Goal: Task Accomplishment & Management: Use online tool/utility

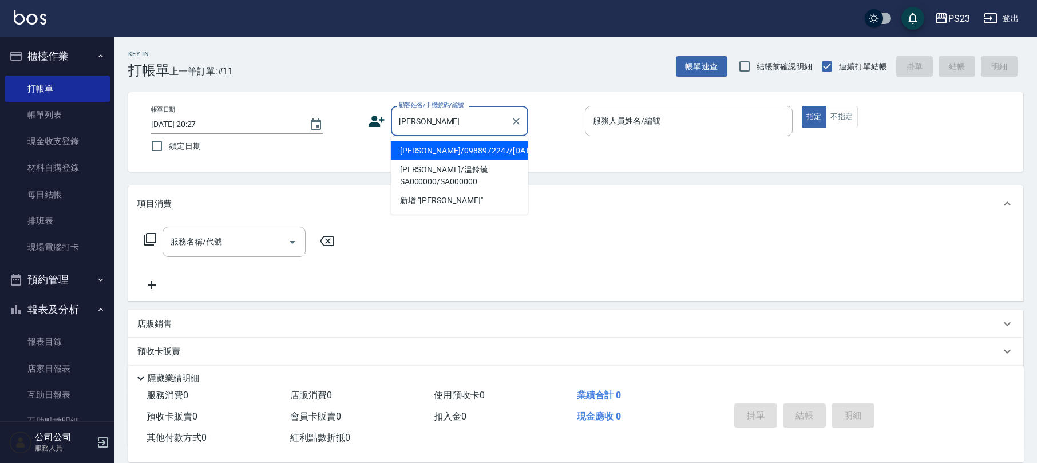
click at [477, 145] on li "[PERSON_NAME]/0988972247/[DATE]" at bounding box center [459, 150] width 137 height 19
type input "[PERSON_NAME]/0988972247/[DATE]"
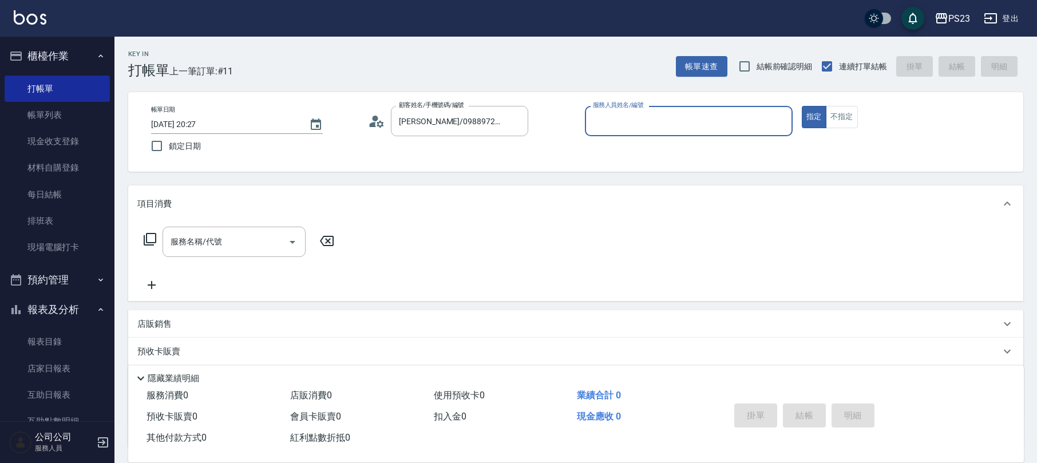
type input "SAMMI-1"
click at [188, 239] on div "服務名稱/代號 服務名稱/代號" at bounding box center [233, 242] width 143 height 30
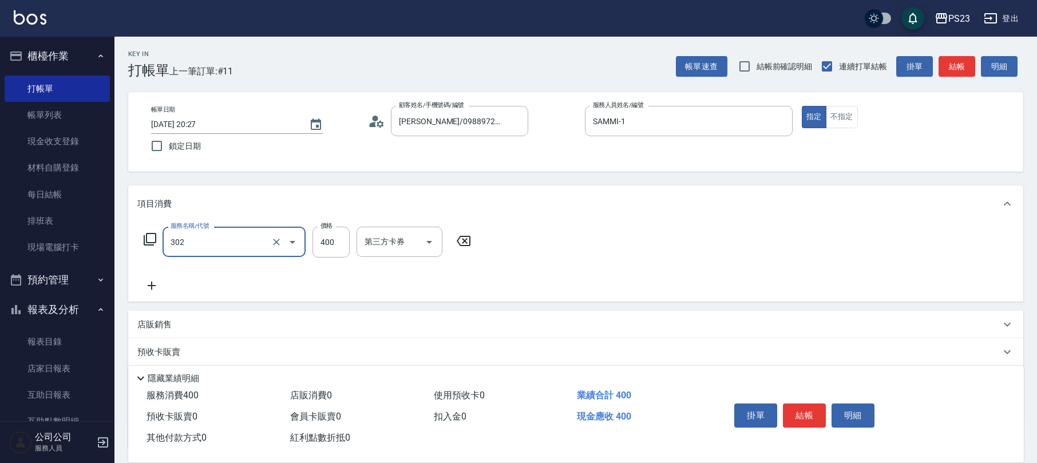
type input "單剪400(302)"
type input "550"
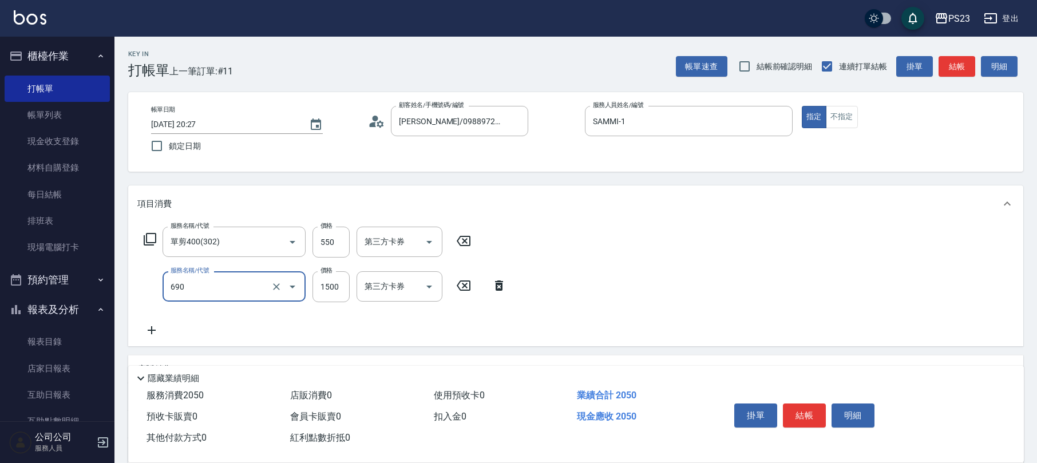
type input "頭皮保濕面膜1500(690)"
type input "1600"
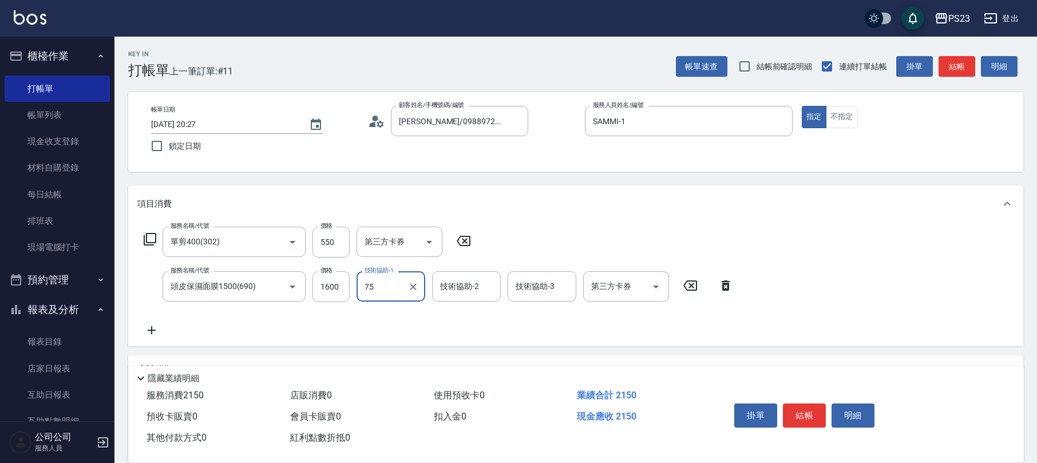
type input "Donna-75"
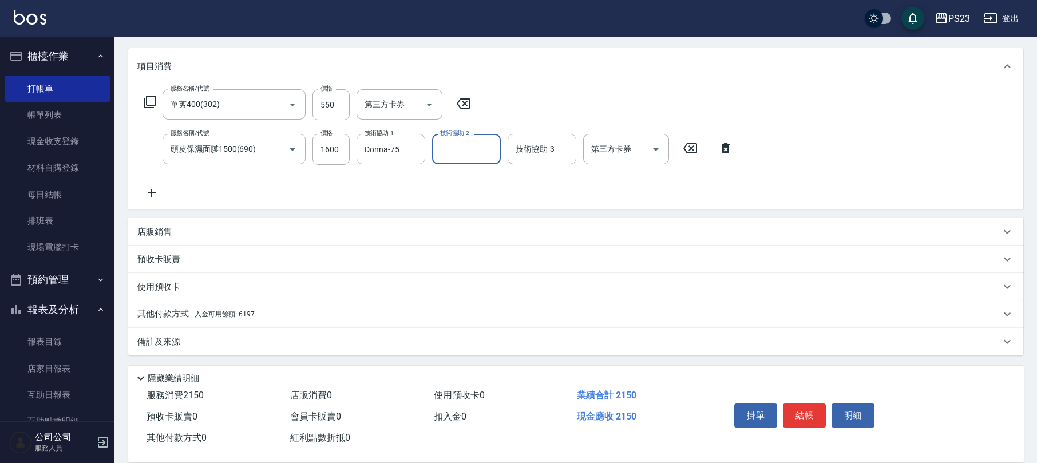
drag, startPoint x: 172, startPoint y: 334, endPoint x: 179, endPoint y: 335, distance: 6.9
click at [174, 334] on div "備註及來源" at bounding box center [575, 341] width 895 height 27
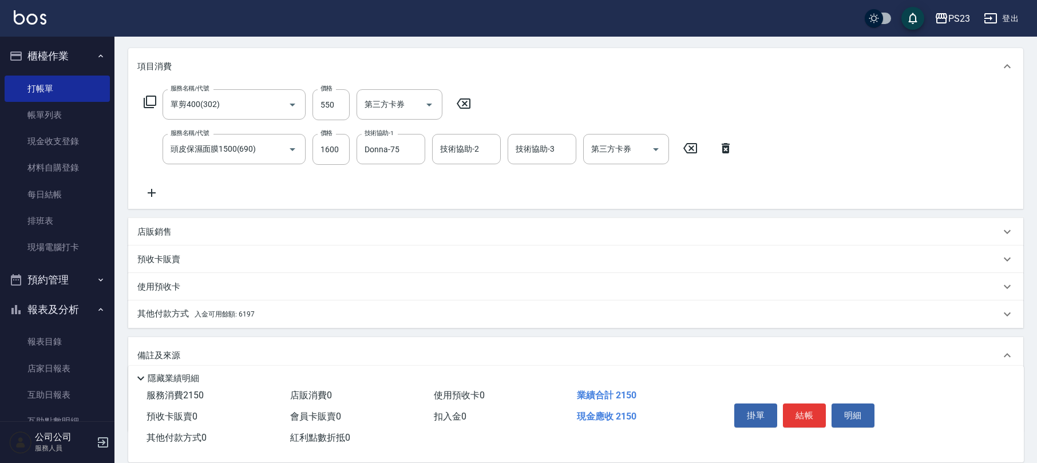
scroll to position [213, 0]
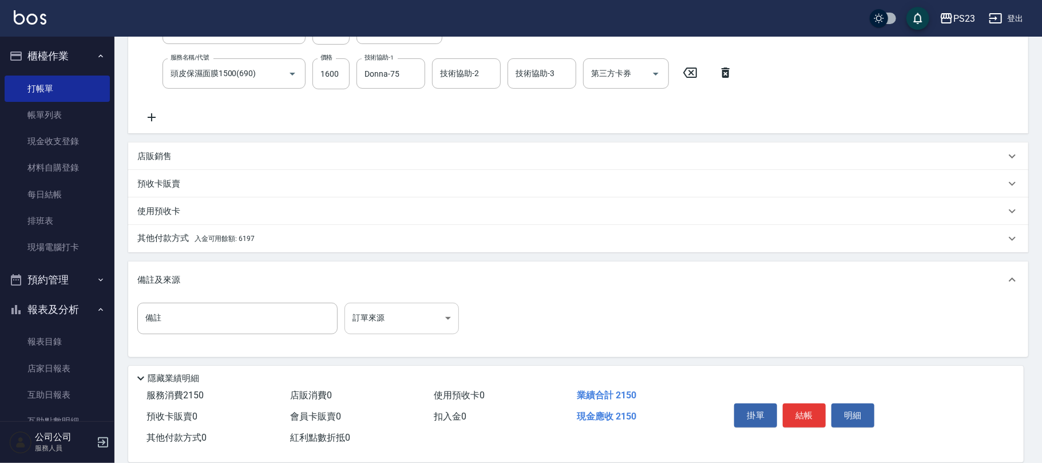
click at [406, 316] on body "PS23 登出 櫃檯作業 打帳單 帳單列表 現金收支登錄 材料自購登錄 每日結帳 排班表 現場電腦打卡 預約管理 預約管理 單日預約紀錄 單週預約紀錄 報表及…" at bounding box center [521, 125] width 1042 height 677
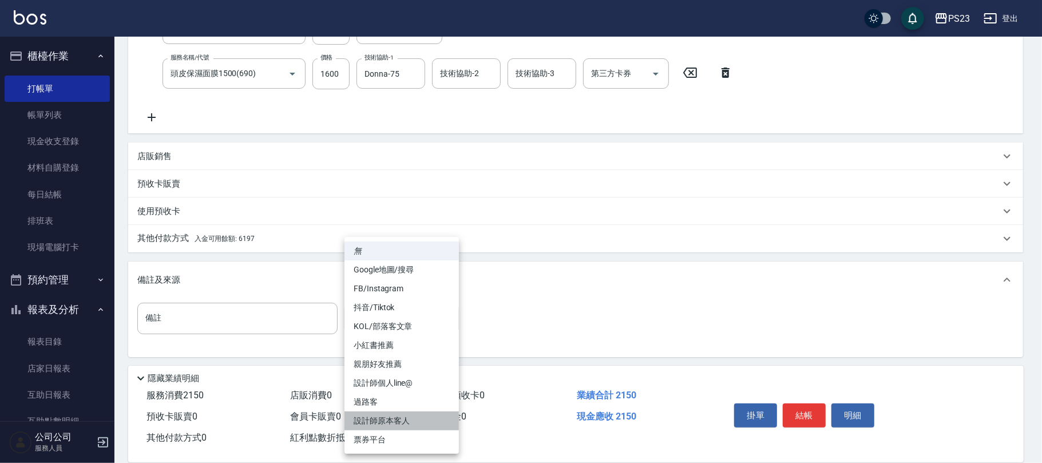
click at [388, 422] on li "設計師原本客人" at bounding box center [401, 420] width 114 height 19
type input "設計師原本客人"
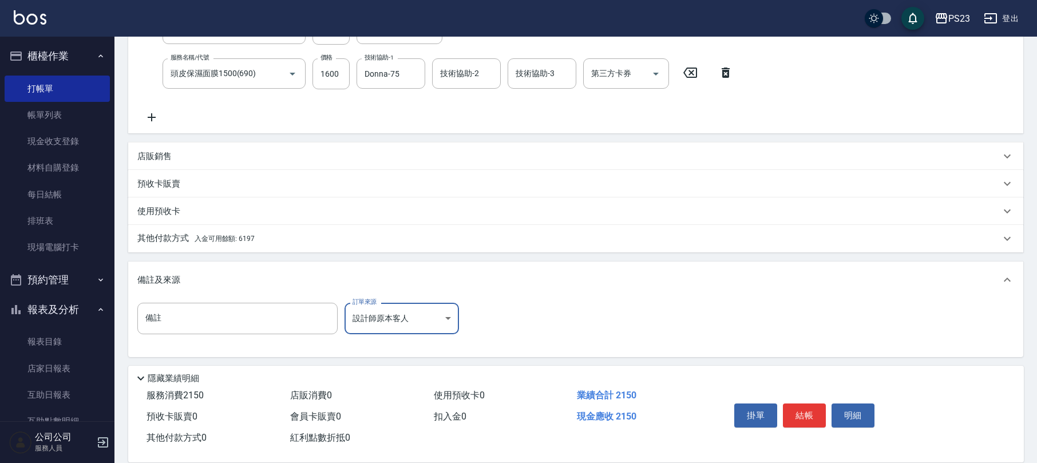
click at [247, 236] on span "入金可用餘額: 6197" at bounding box center [224, 239] width 60 height 8
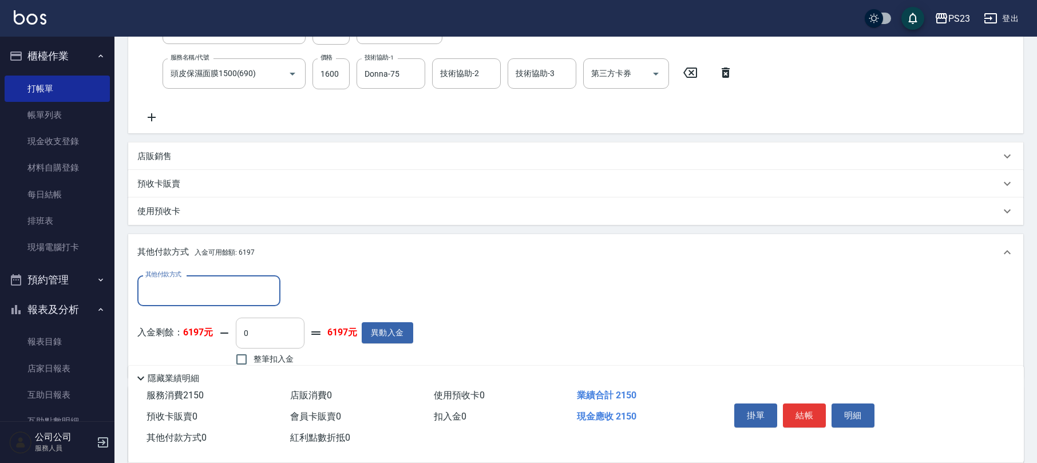
scroll to position [337, 0]
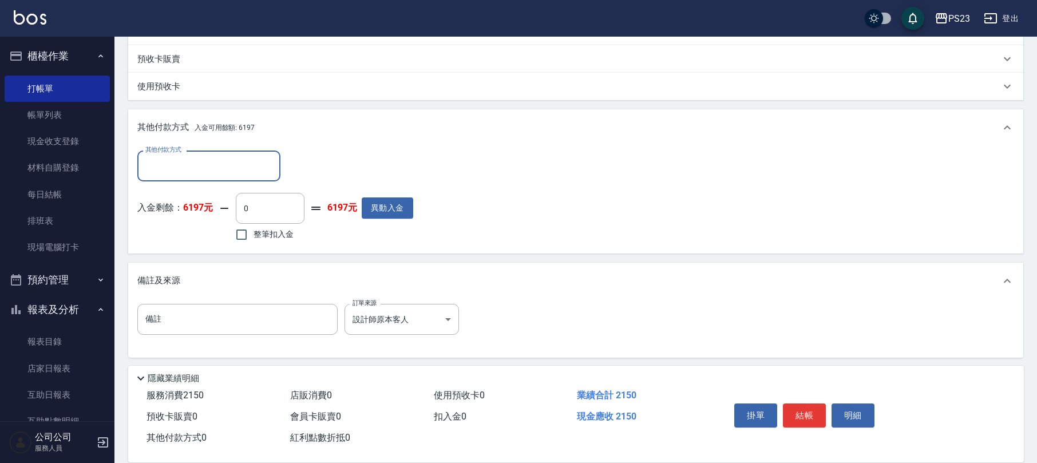
click at [268, 241] on label "整筆扣入金" at bounding box center [261, 235] width 64 height 24
click at [253, 241] on input "整筆扣入金" at bounding box center [241, 235] width 24 height 24
checkbox input "true"
type input "2150"
drag, startPoint x: 801, startPoint y: 406, endPoint x: 795, endPoint y: 405, distance: 5.8
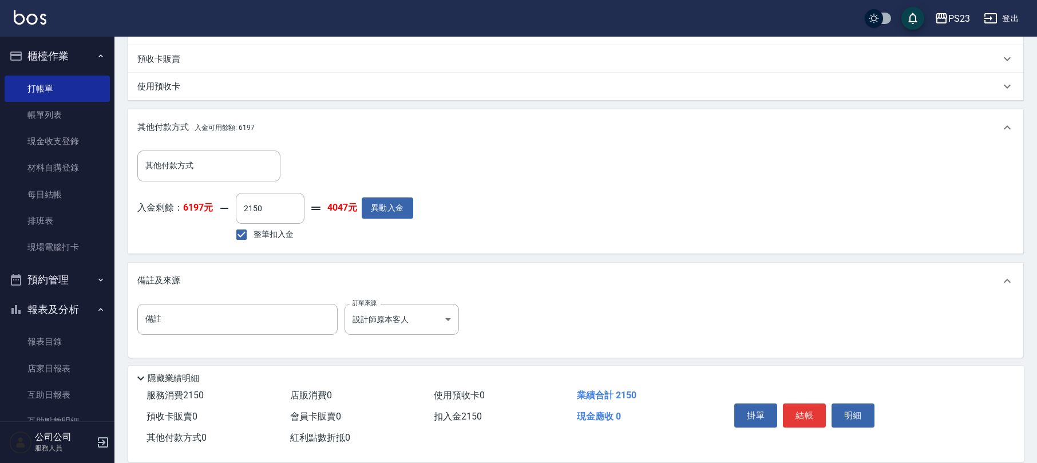
click at [800, 405] on button "結帳" at bounding box center [804, 415] width 43 height 24
type input "[DATE] 21:10"
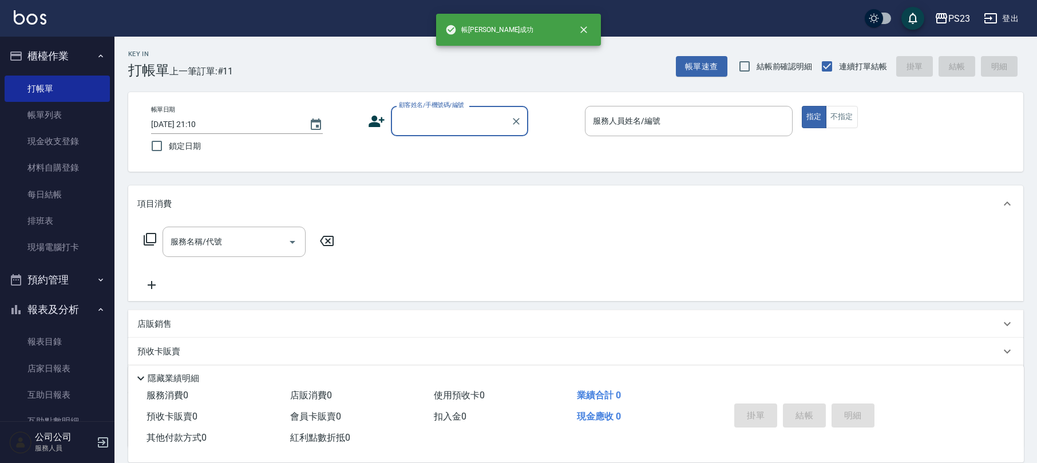
scroll to position [0, 0]
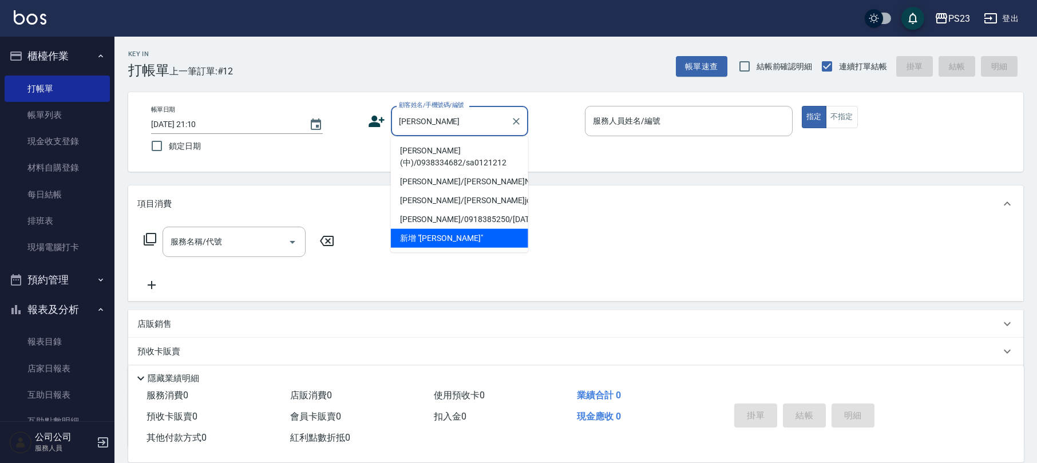
click at [477, 154] on li "[PERSON_NAME](中)/0938334682/sa0121212" at bounding box center [459, 156] width 137 height 31
type input "[PERSON_NAME](中)/0938334682/sa0121212"
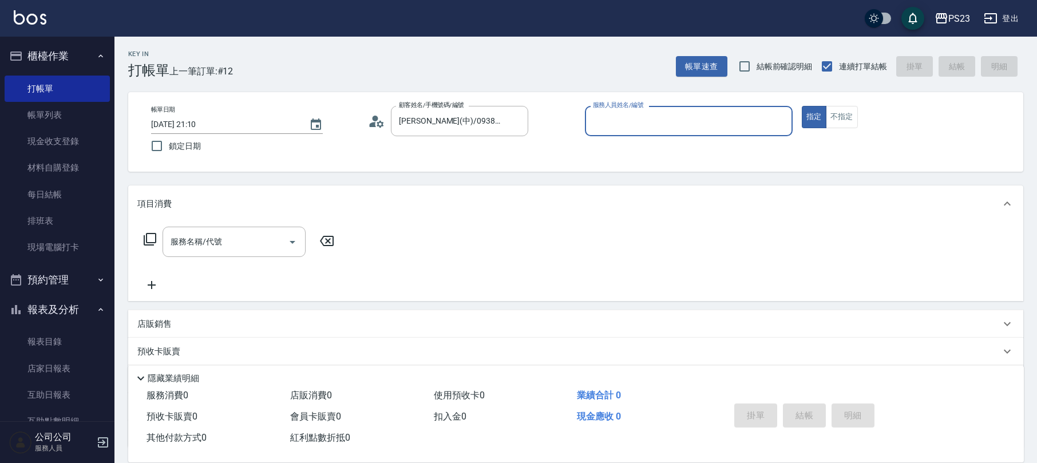
type input "SAMMI-1"
drag, startPoint x: 248, startPoint y: 244, endPoint x: 238, endPoint y: 235, distance: 13.4
click at [246, 244] on input "服務名稱/代號" at bounding box center [226, 242] width 116 height 20
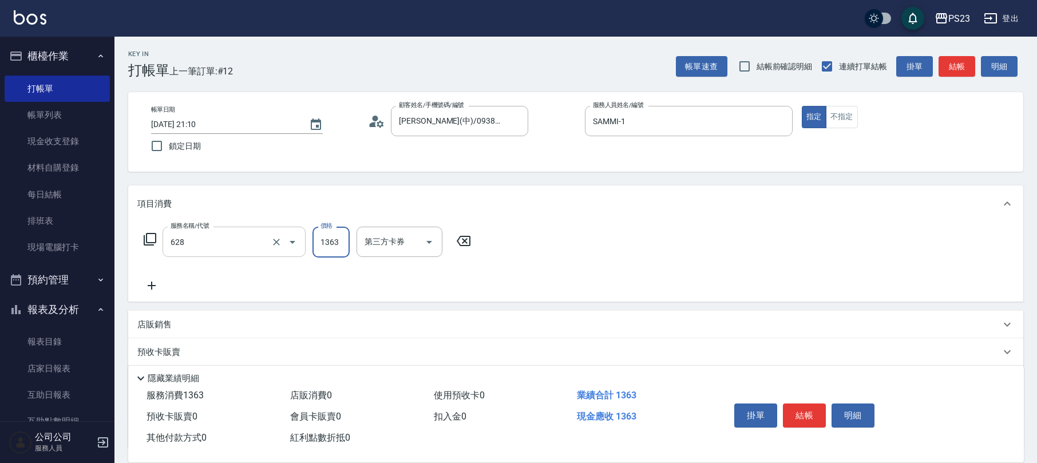
type input "中草藥2000(628)"
type input "1640"
type input "Flora-21"
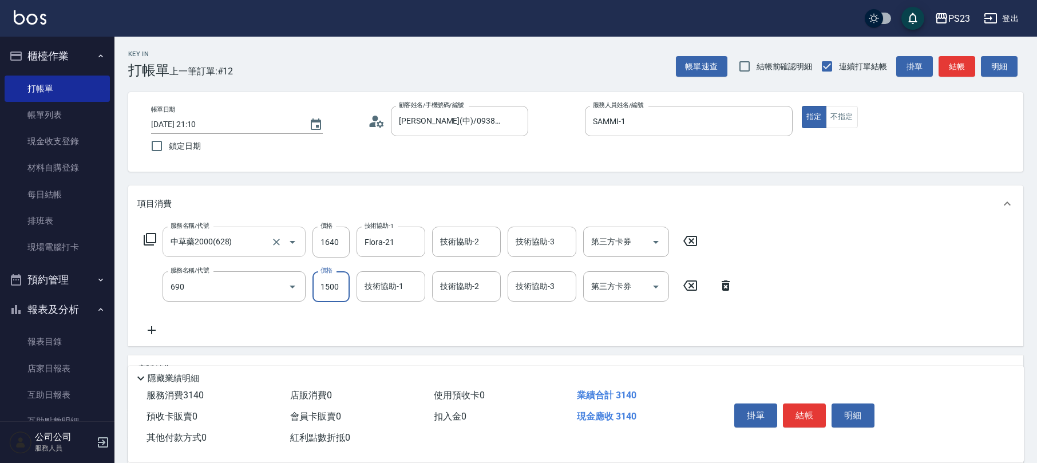
type input "頭皮保濕面膜1500(690)"
type input "1400"
type input "Flora-21"
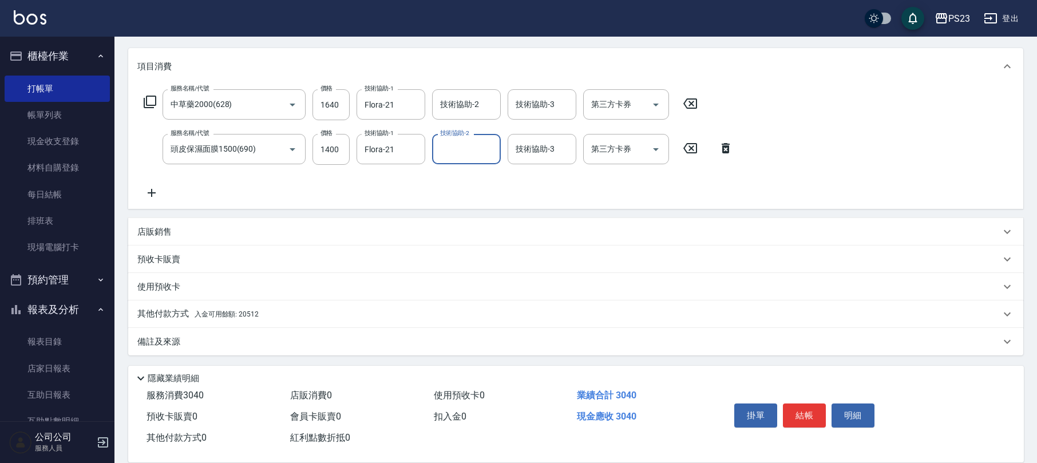
click at [241, 312] on span "入金可用餘額: 20512" at bounding box center [226, 314] width 64 height 8
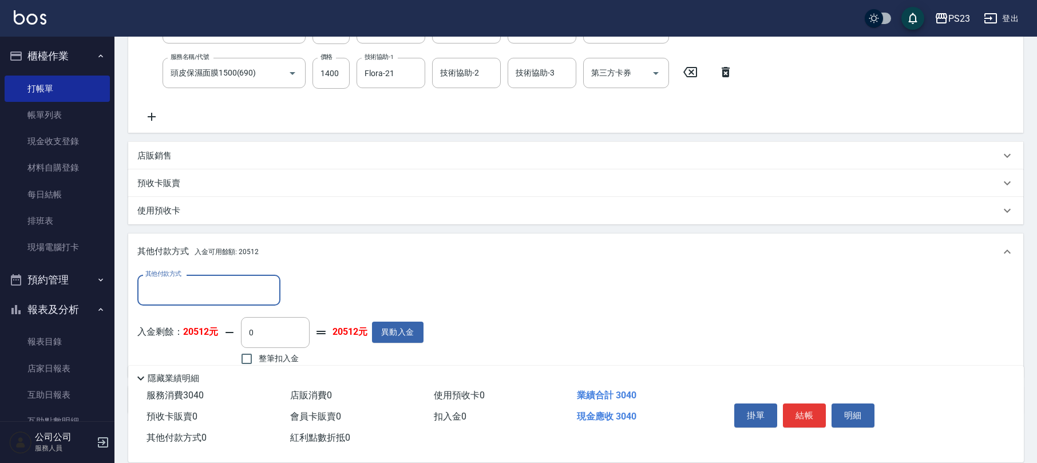
scroll to position [271, 0]
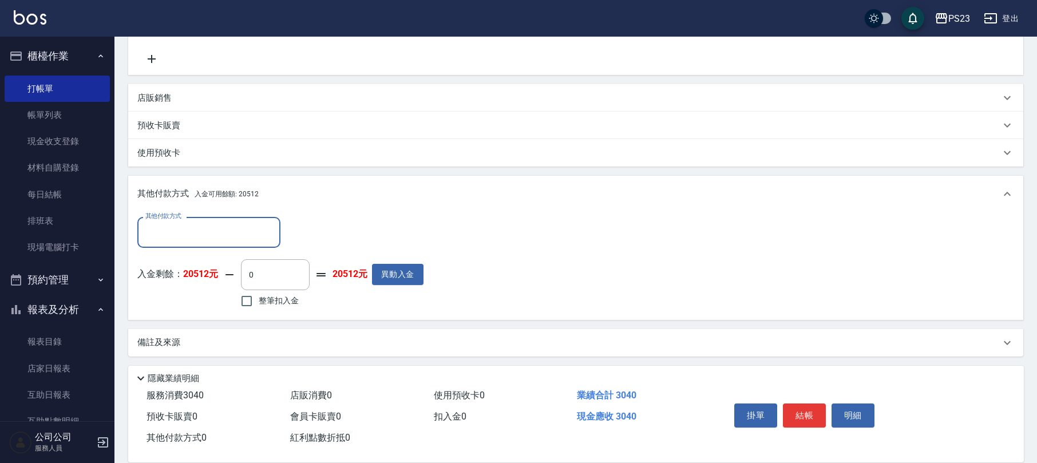
click at [277, 303] on span "整筆扣入金" at bounding box center [279, 301] width 40 height 12
click at [259, 303] on input "整筆扣入金" at bounding box center [247, 301] width 24 height 24
checkbox input "true"
type input "3040"
click at [172, 342] on p "備註及來源" at bounding box center [158, 342] width 43 height 12
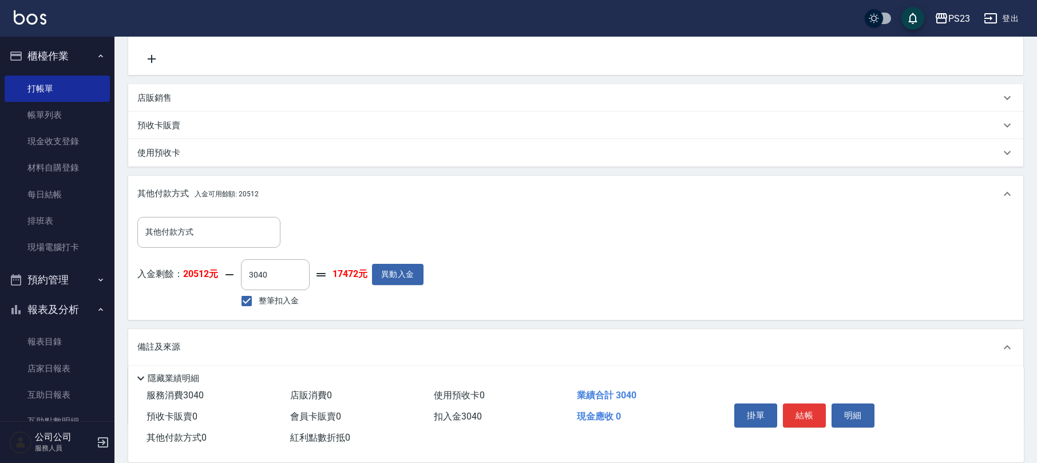
scroll to position [339, 0]
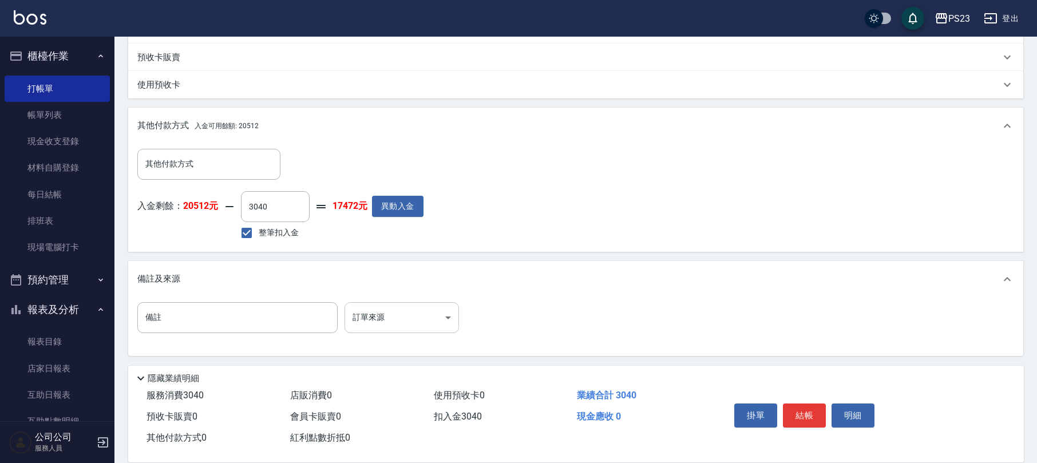
click at [381, 313] on body "PS23 登出 櫃檯作業 打帳單 帳單列表 現金收支登錄 材料自購登錄 每日結帳 排班表 現場電腦打卡 預約管理 預約管理 單日預約紀錄 單週預約紀錄 報表及…" at bounding box center [518, 62] width 1037 height 803
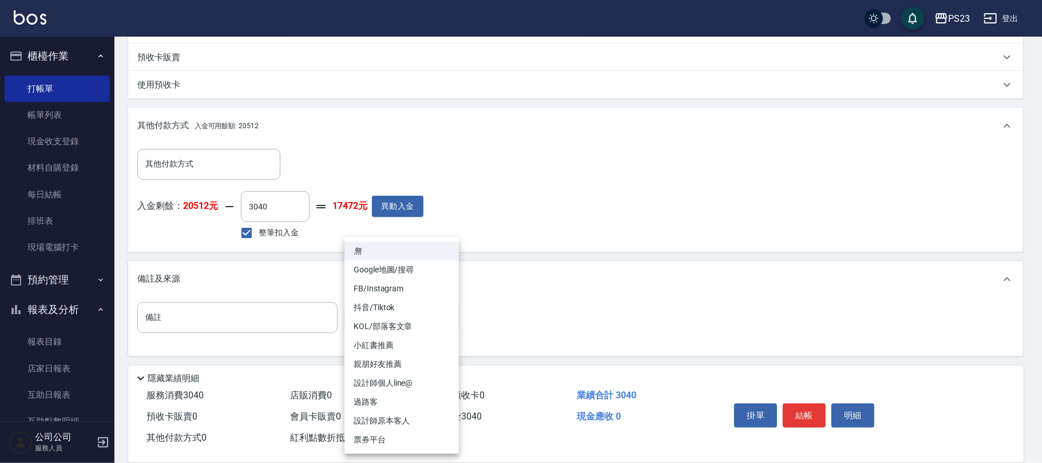
click at [390, 424] on li "設計師原本客人" at bounding box center [401, 420] width 114 height 19
type input "設計師原本客人"
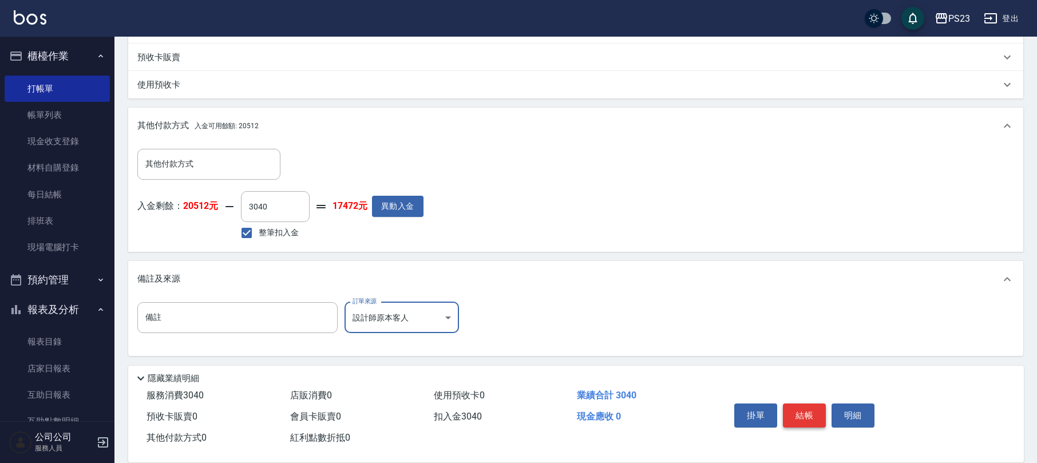
click at [801, 414] on button "結帳" at bounding box center [804, 415] width 43 height 24
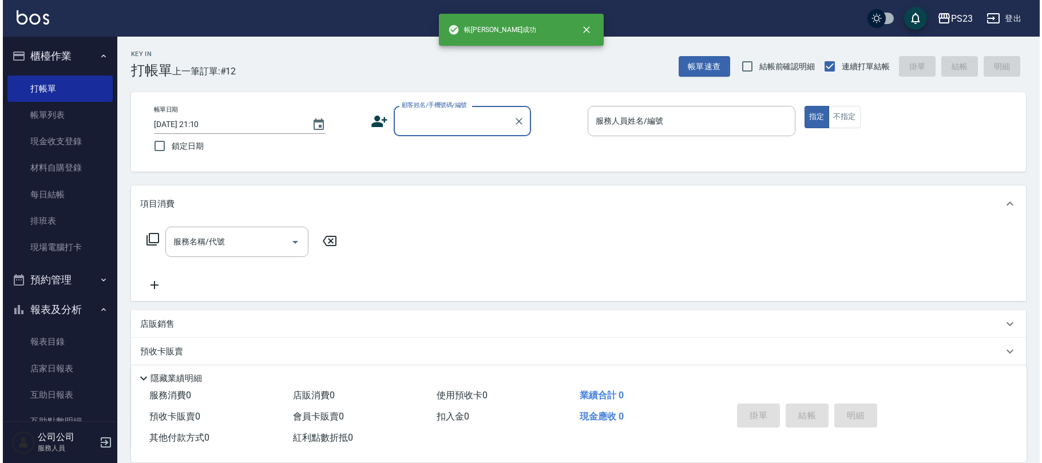
scroll to position [0, 0]
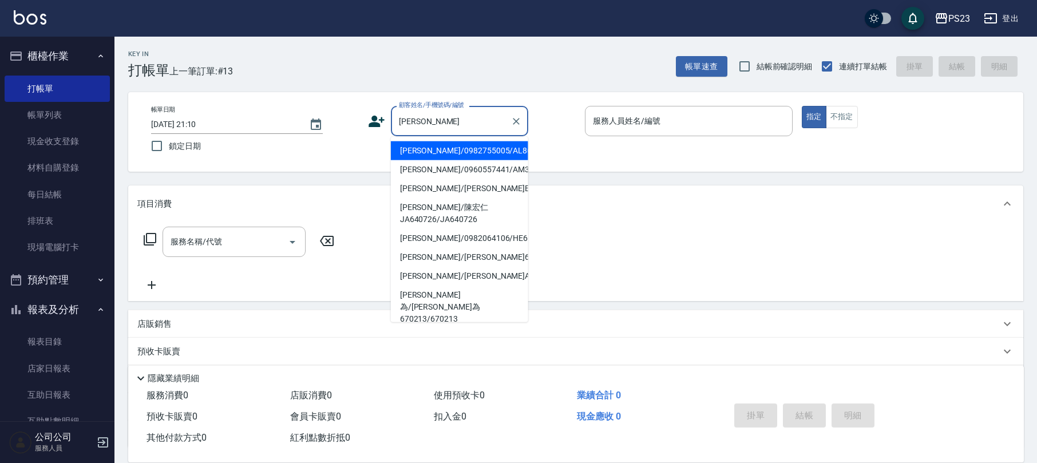
click at [474, 149] on li "[PERSON_NAME]/0982755005/AL860720" at bounding box center [459, 150] width 137 height 19
type input "[PERSON_NAME]/0982755005/AL860720"
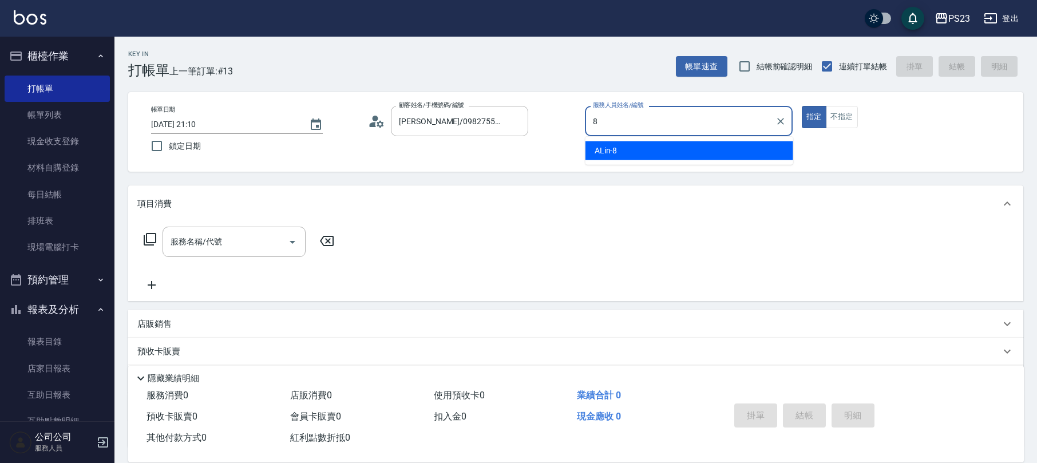
type input "ALin-8"
type button "true"
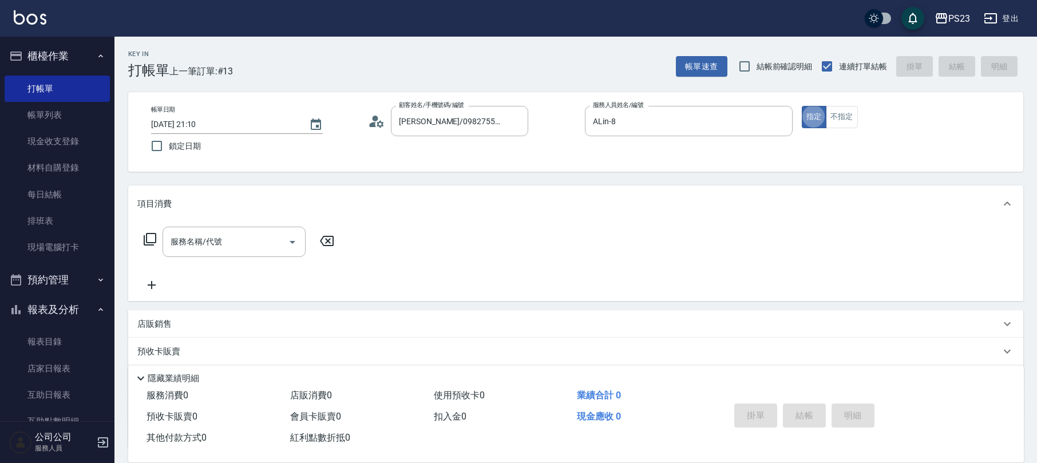
click at [380, 120] on icon at bounding box center [379, 123] width 7 height 7
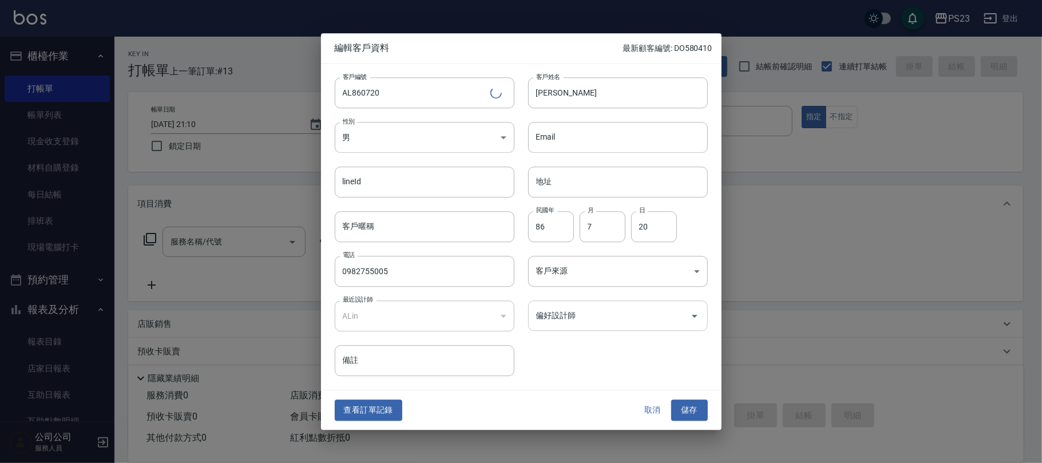
click at [624, 323] on input "偏好設計師" at bounding box center [609, 315] width 152 height 20
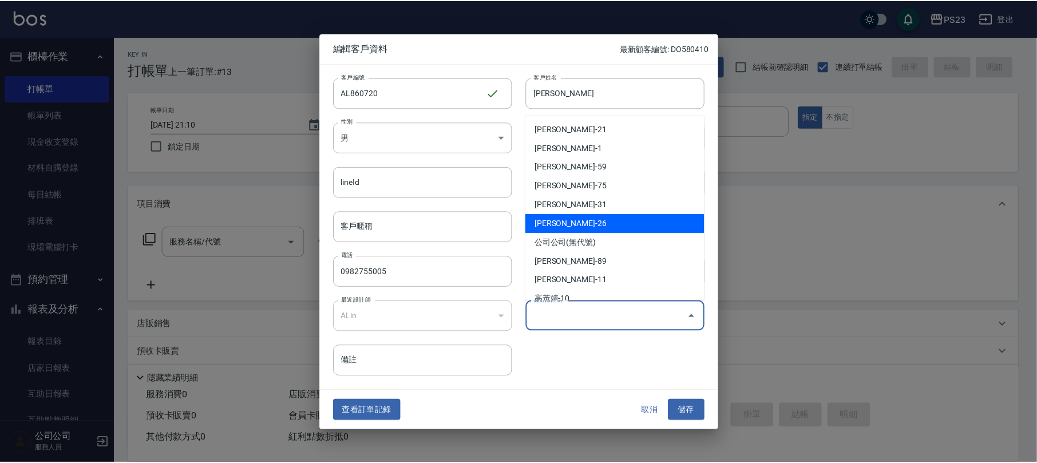
scroll to position [69, 0]
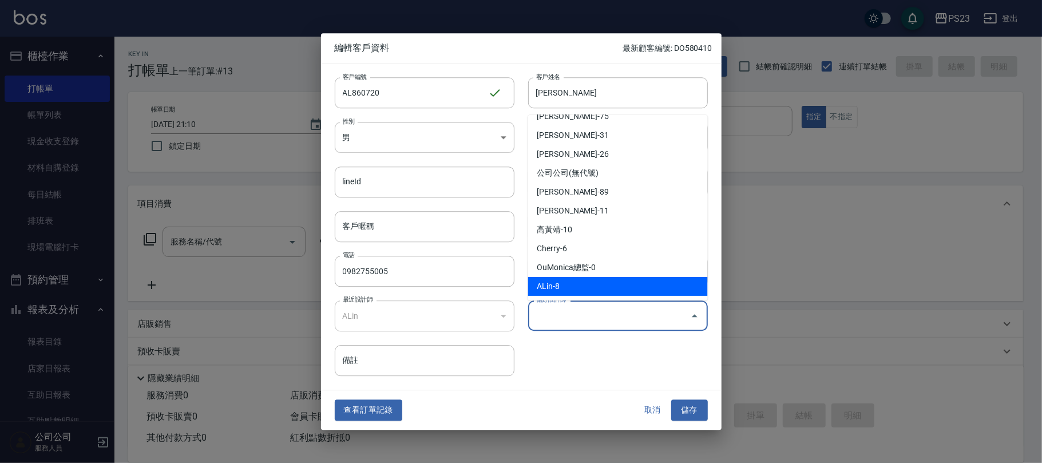
click at [565, 284] on li "ALin-8" at bounding box center [618, 286] width 180 height 19
type input "ALin"
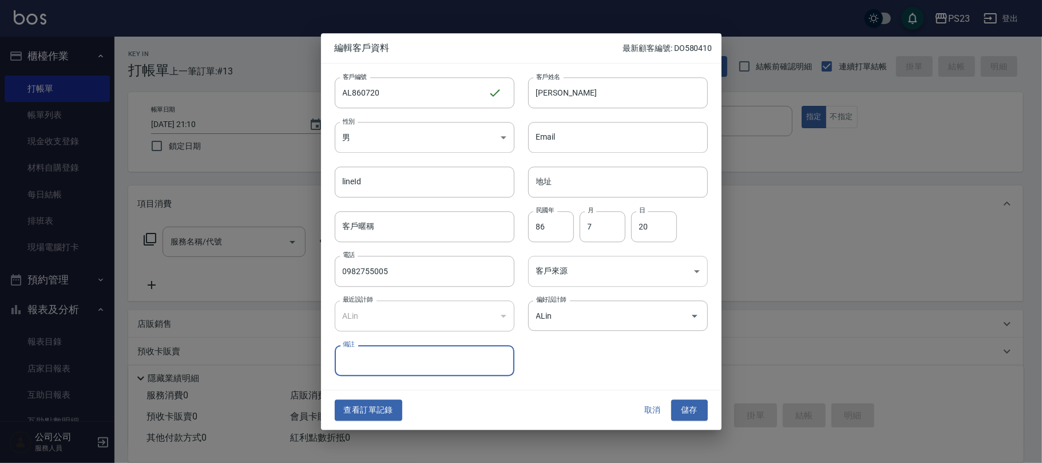
click at [557, 263] on body "PS23 登出 櫃檯作業 打帳單 帳單列表 現金收支登錄 材料自購登錄 每日結帳 排班表 現場電腦打卡 預約管理 預約管理 單日預約紀錄 單週預約紀錄 報表及…" at bounding box center [521, 277] width 1042 height 555
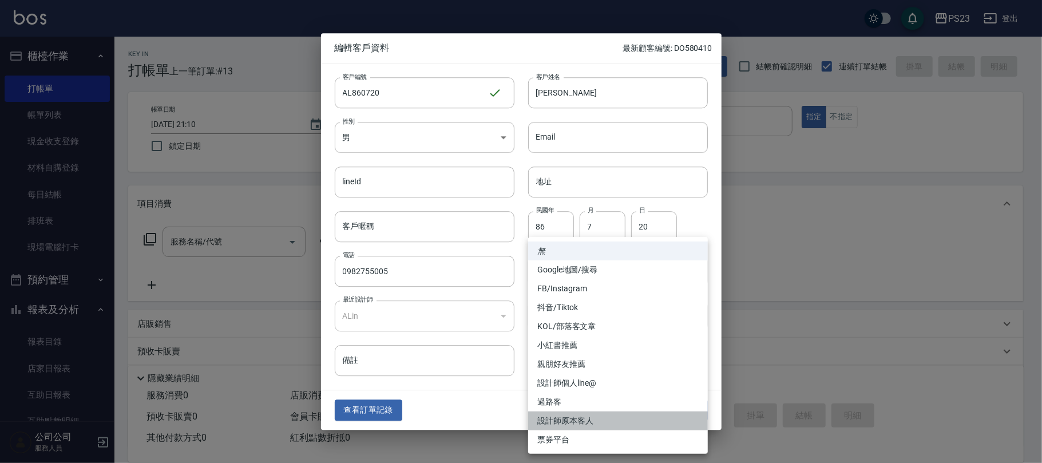
click at [574, 415] on li "設計師原本客人" at bounding box center [618, 420] width 180 height 19
type input "設計師原本客人"
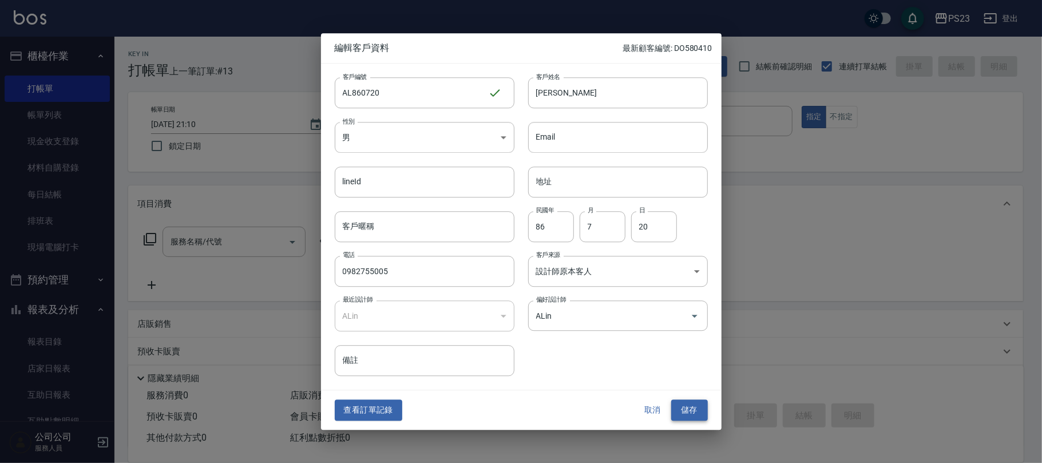
click at [681, 406] on button "儲存" at bounding box center [689, 410] width 37 height 21
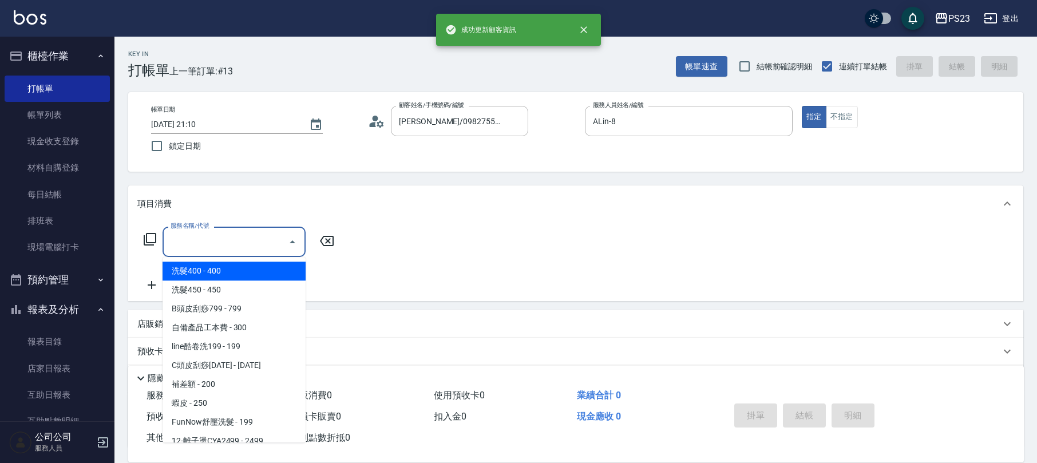
click at [193, 245] on div "服務名稱/代號 服務名稱/代號" at bounding box center [233, 242] width 143 height 30
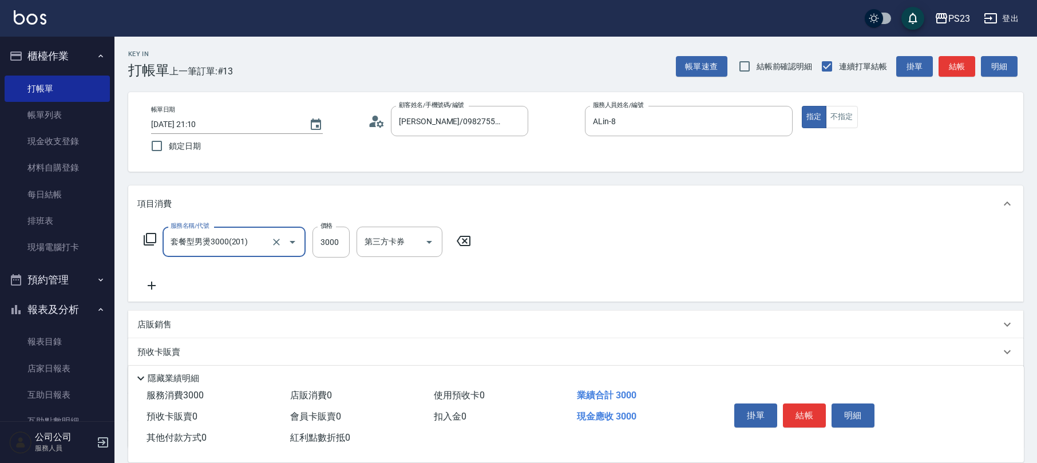
type input "套餐型男燙3000(201)"
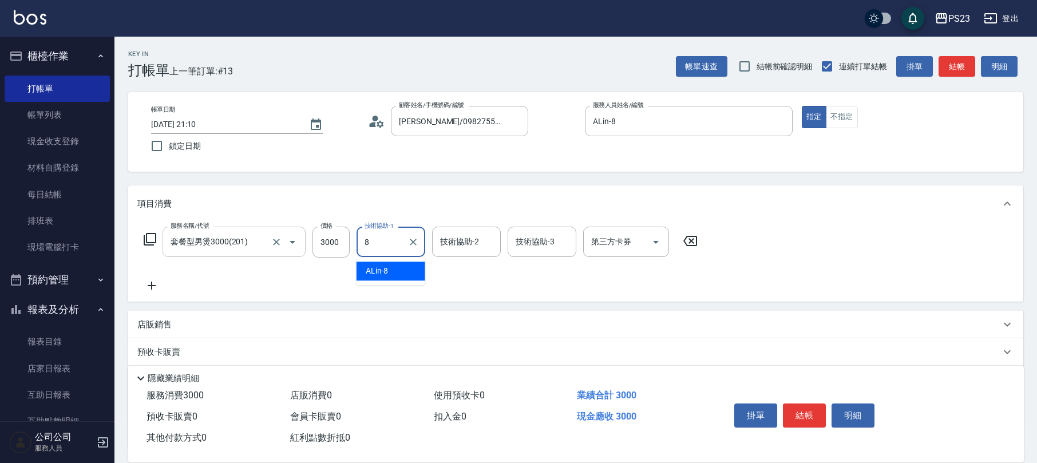
type input "ALin-8"
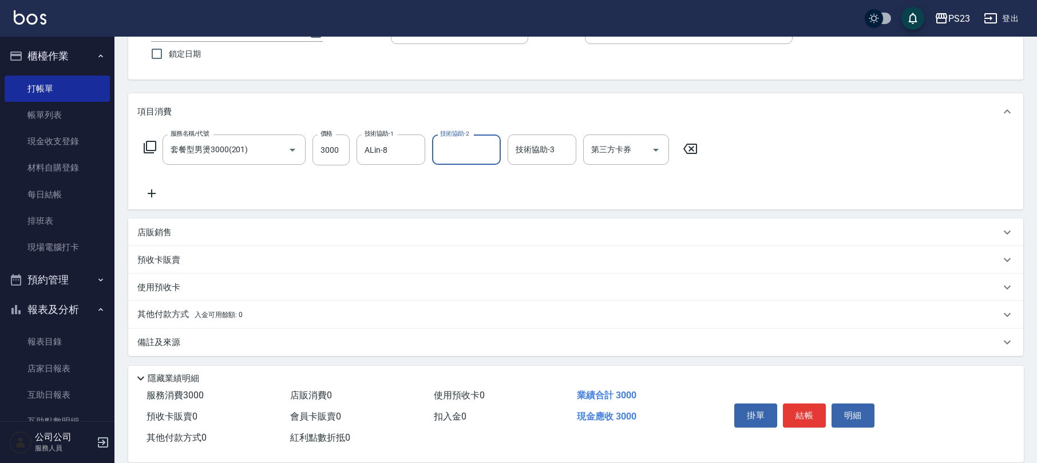
click at [188, 341] on div "備註及來源" at bounding box center [568, 342] width 863 height 12
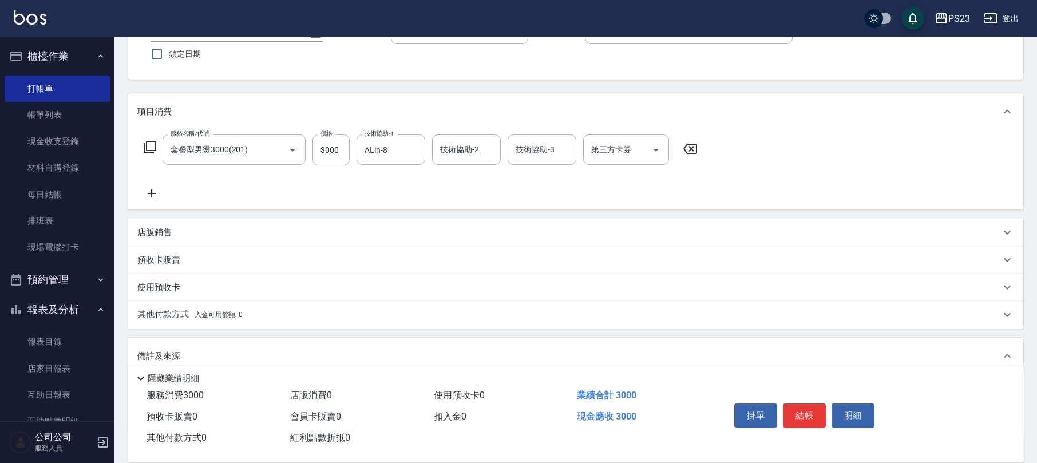
scroll to position [168, 0]
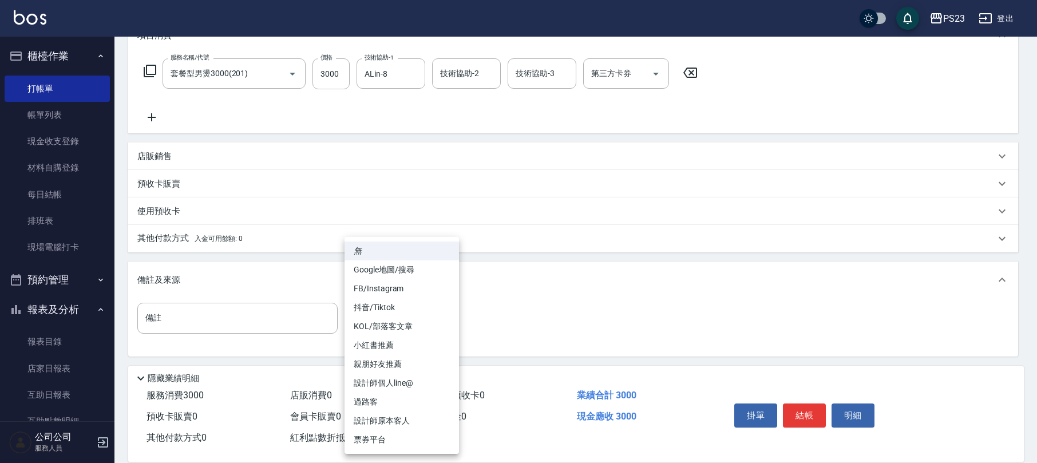
click at [348, 319] on body "PS23 登出 櫃檯作業 打帳單 帳單列表 現金收支登錄 材料自購登錄 每日結帳 排班表 現場電腦打卡 預約管理 預約管理 單日預約紀錄 單週預約紀錄 報表及…" at bounding box center [518, 148] width 1037 height 632
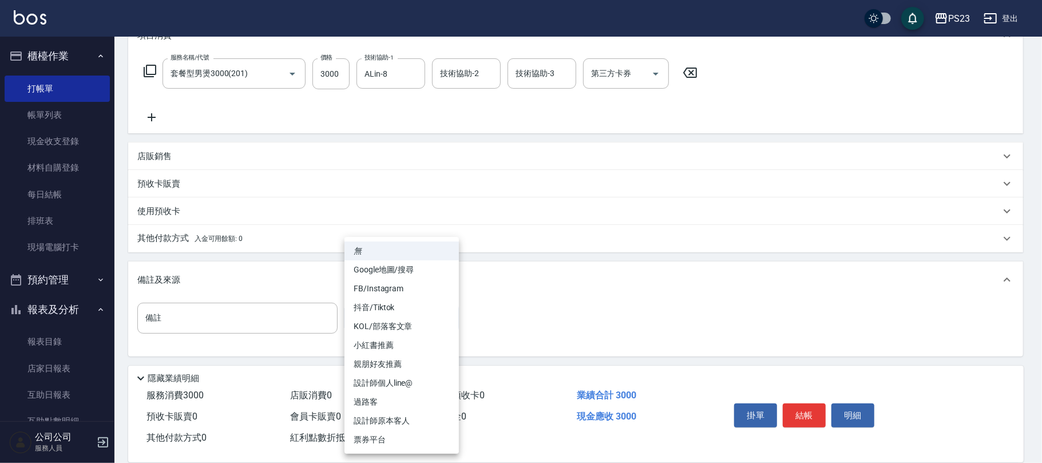
click at [387, 416] on li "設計師原本客人" at bounding box center [401, 420] width 114 height 19
type input "設計師原本客人"
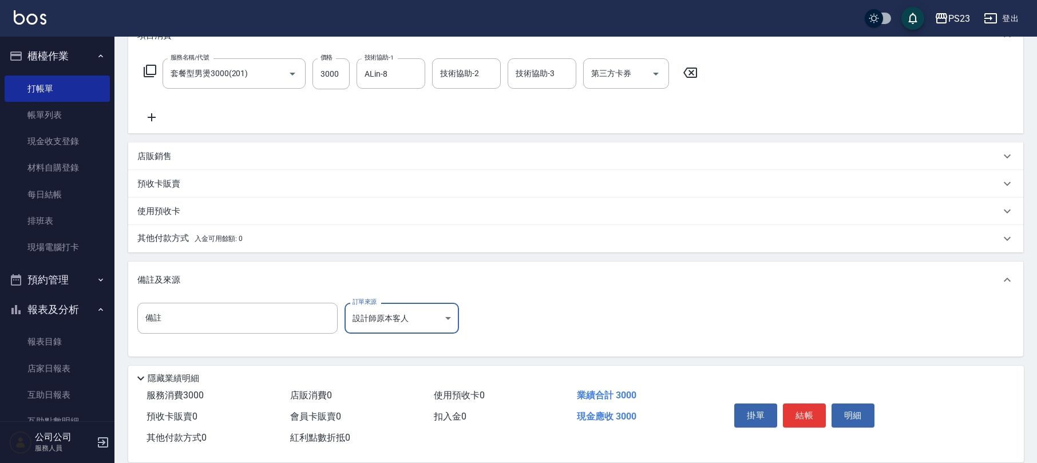
click at [238, 236] on span "入金可用餘額: 0" at bounding box center [218, 239] width 49 height 8
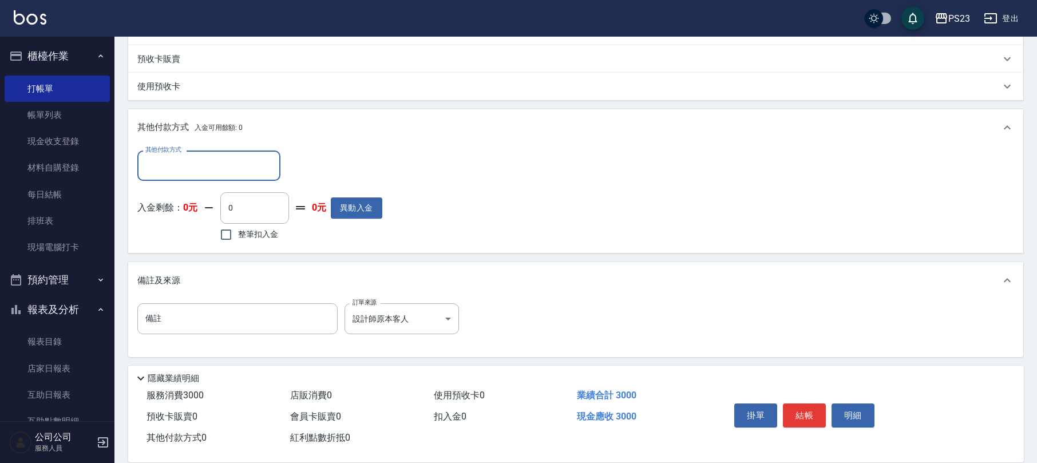
scroll to position [0, 0]
click at [241, 154] on div "其他付款方式" at bounding box center [208, 165] width 143 height 30
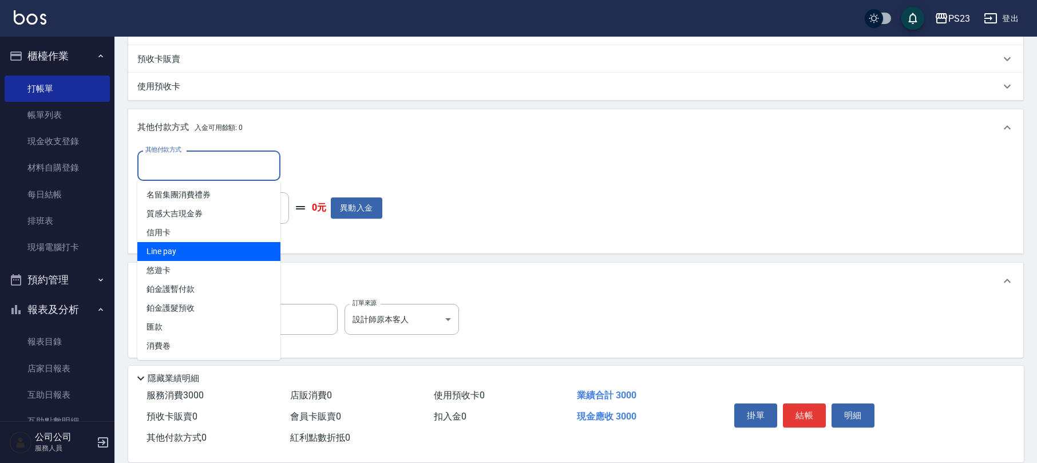
click at [178, 251] on span "Line pay" at bounding box center [208, 251] width 143 height 19
type input "Line pay"
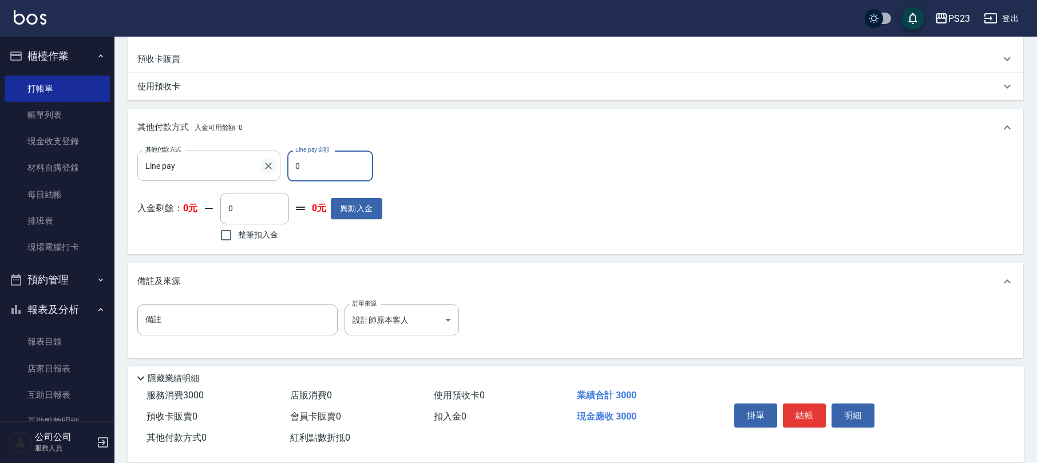
drag, startPoint x: 321, startPoint y: 161, endPoint x: 267, endPoint y: 168, distance: 54.8
click at [273, 168] on div "其他付款方式 Line pay 其他付款方式 Line pay金額 0 Line pay金額" at bounding box center [259, 165] width 245 height 31
type input "3000"
click at [808, 417] on button "結帳" at bounding box center [804, 415] width 43 height 24
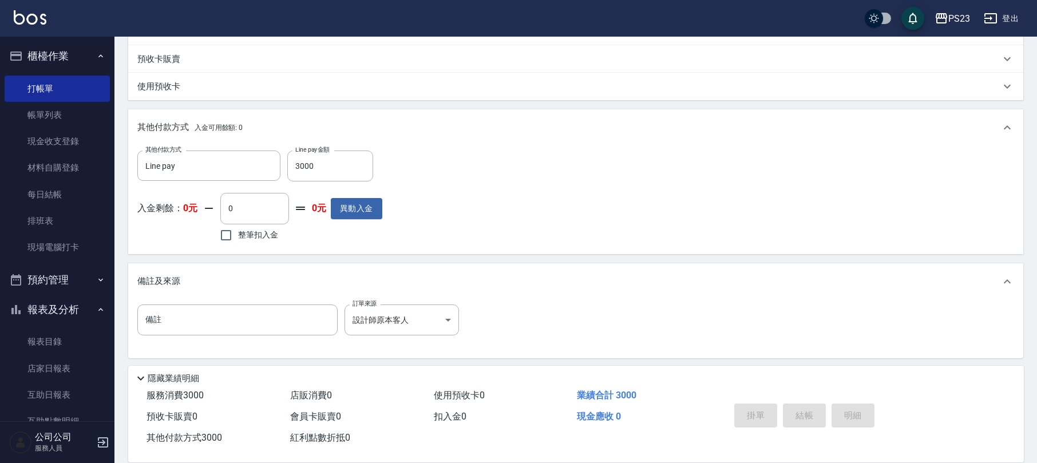
type input "[DATE] 21:11"
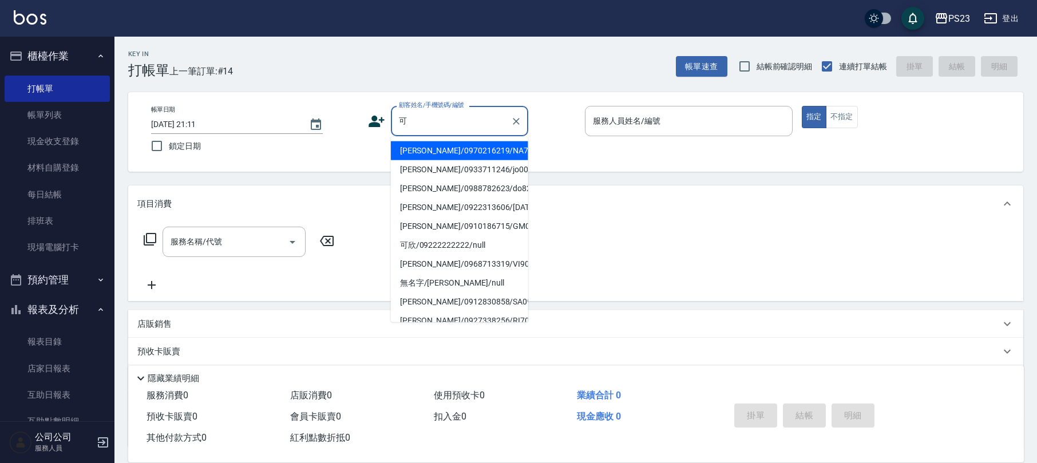
drag, startPoint x: 464, startPoint y: 145, endPoint x: 458, endPoint y: 145, distance: 6.3
click at [463, 145] on li "[PERSON_NAME]/0970216219/NA710403" at bounding box center [459, 150] width 137 height 19
type input "[PERSON_NAME]/0970216219/NA710403"
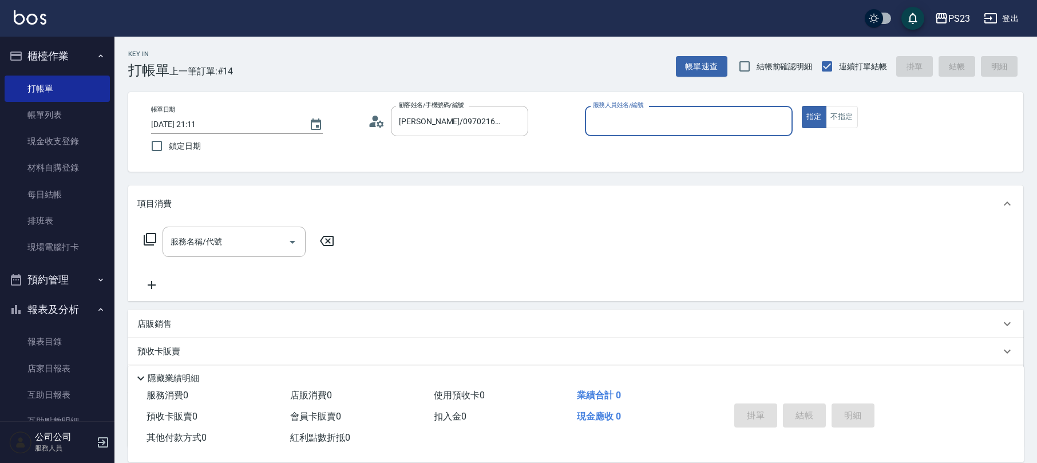
type input "Nanako-59"
click at [197, 227] on div "服務名稱/代號" at bounding box center [233, 242] width 143 height 30
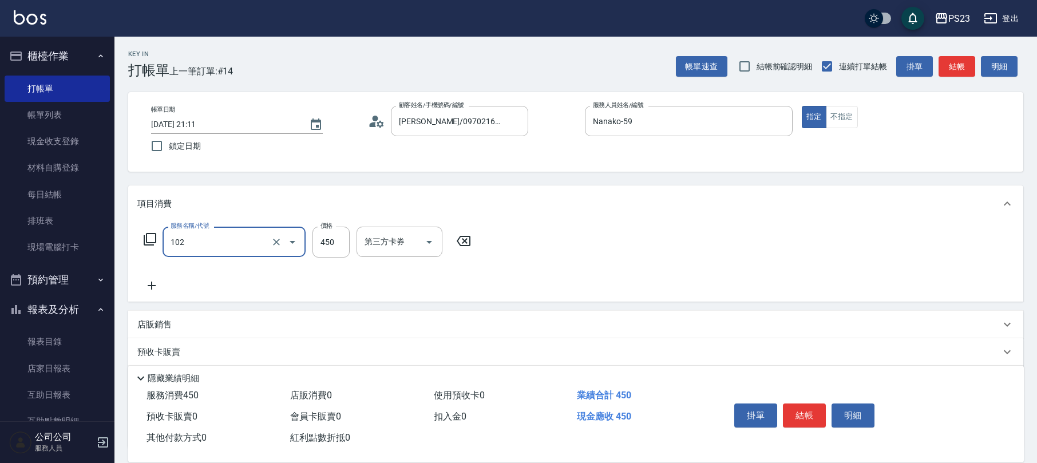
type input "洗髮450(102)"
type input "400"
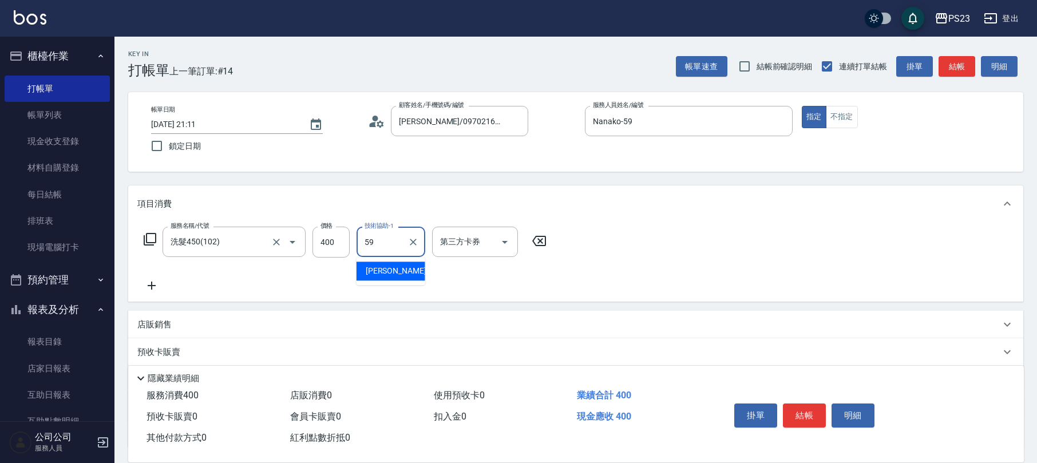
type input "Nanako-59"
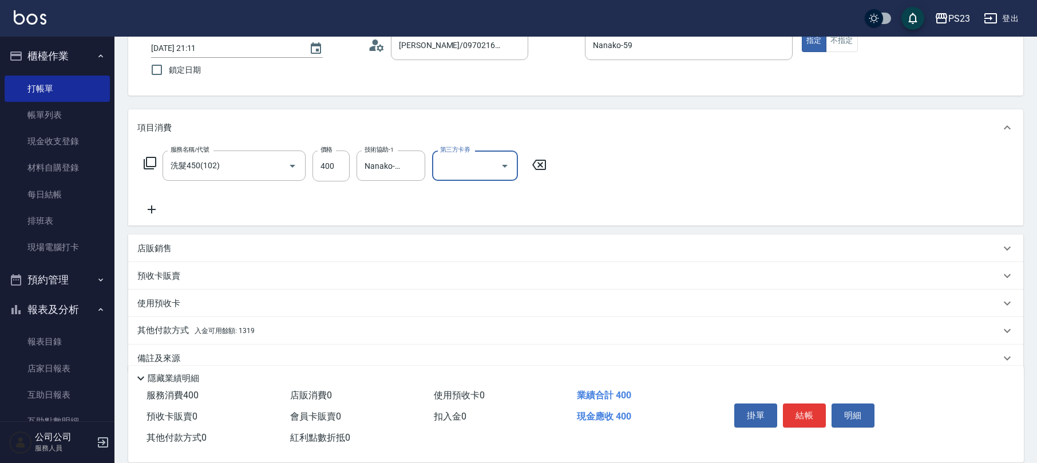
scroll to position [92, 0]
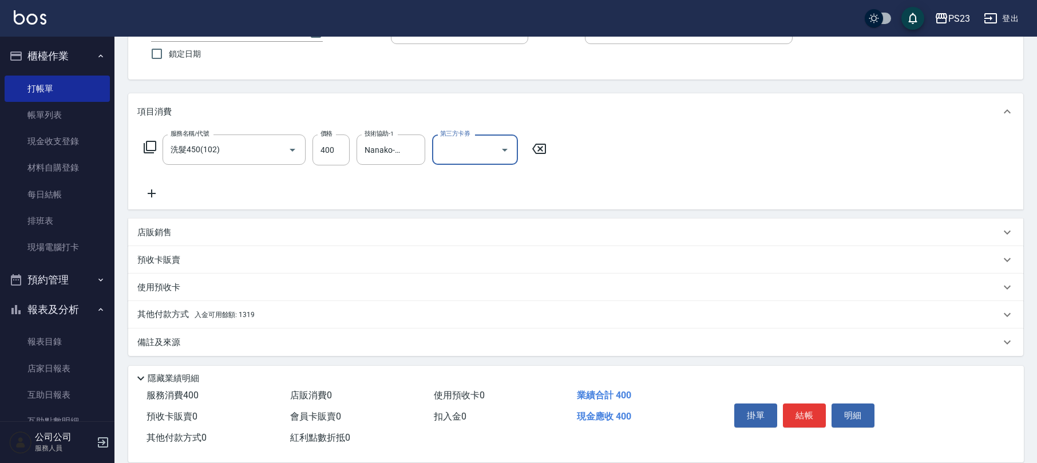
click at [218, 320] on p "其他付款方式 入金可用餘額: 1319" at bounding box center [195, 314] width 117 height 13
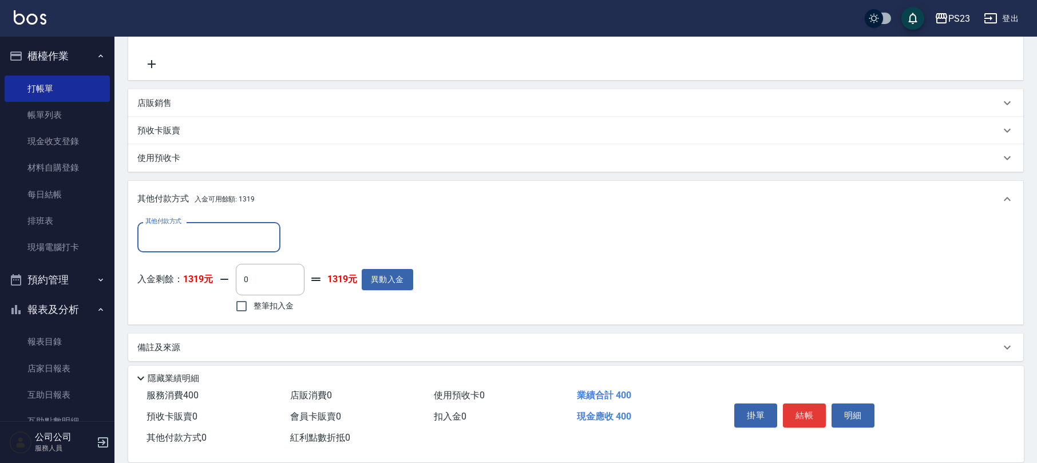
scroll to position [0, 0]
click at [261, 316] on label "整筆扣入金" at bounding box center [261, 305] width 64 height 24
click at [253, 316] on input "整筆扣入金" at bounding box center [241, 305] width 24 height 24
checkbox input "true"
type input "400"
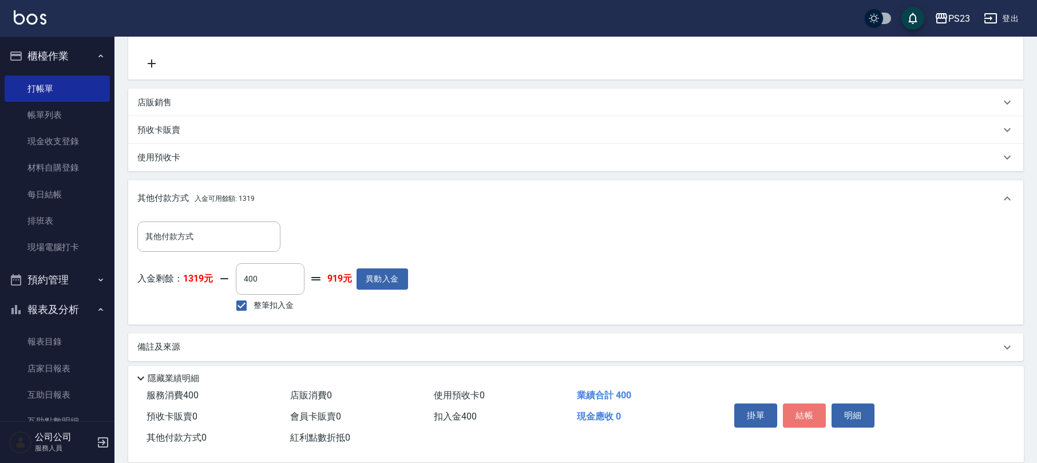
drag, startPoint x: 813, startPoint y: 412, endPoint x: 776, endPoint y: 413, distance: 37.2
click at [813, 411] on button "結帳" at bounding box center [804, 415] width 43 height 24
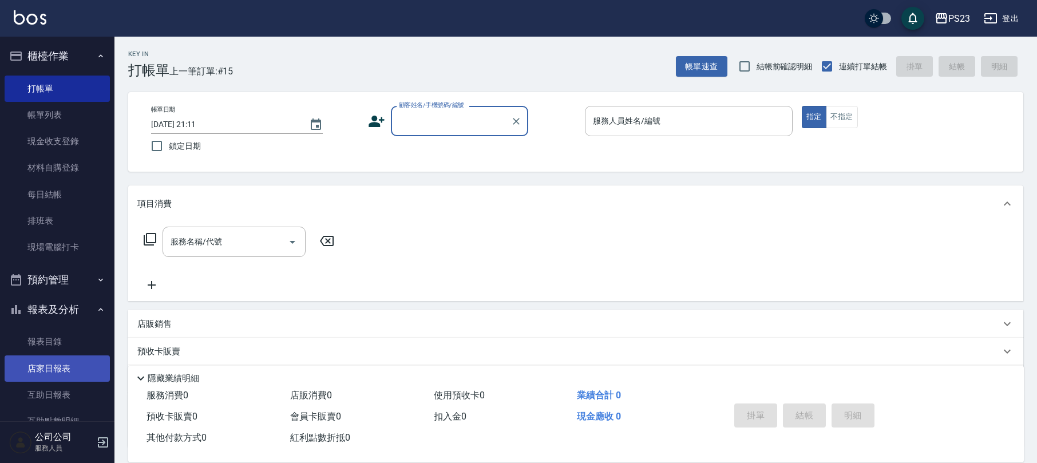
click at [88, 371] on link "店家日報表" at bounding box center [57, 368] width 105 height 26
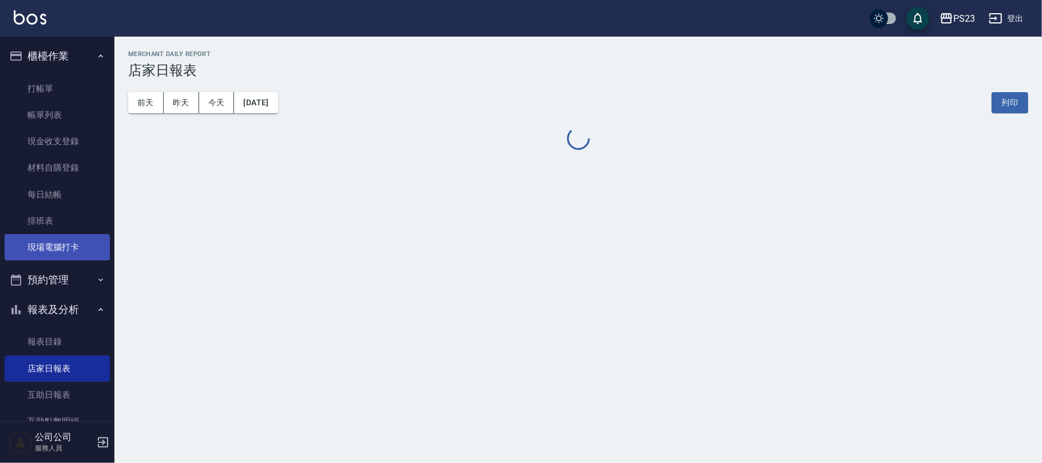
click at [78, 245] on link "現場電腦打卡" at bounding box center [57, 247] width 105 height 26
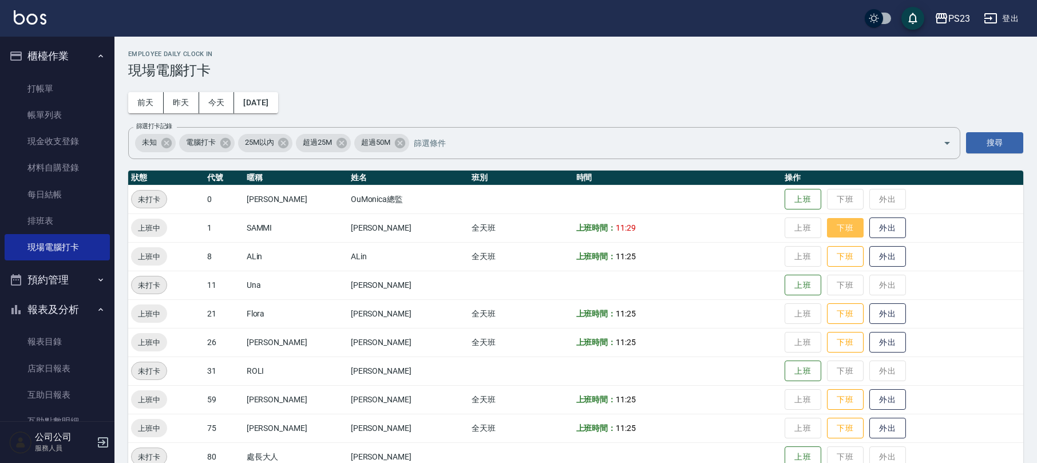
click at [833, 230] on button "下班" at bounding box center [845, 228] width 37 height 20
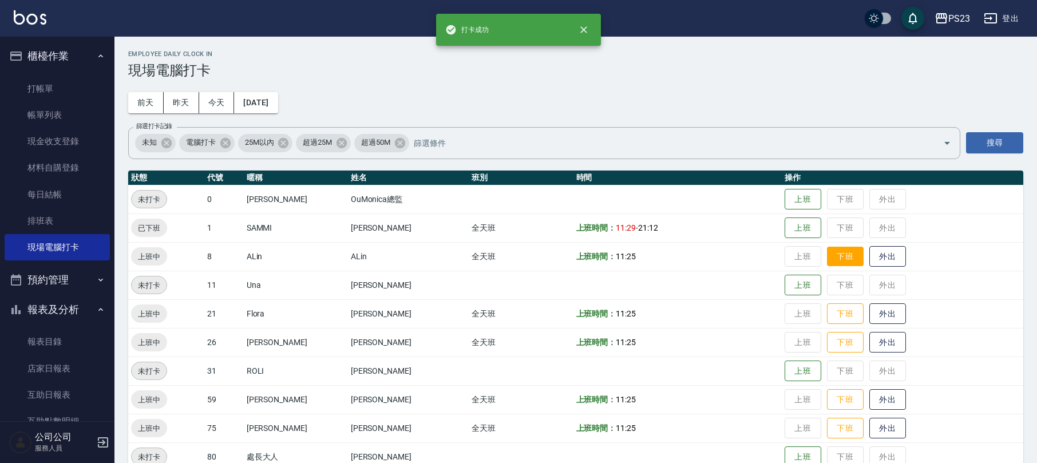
click at [831, 253] on button "下班" at bounding box center [845, 257] width 37 height 20
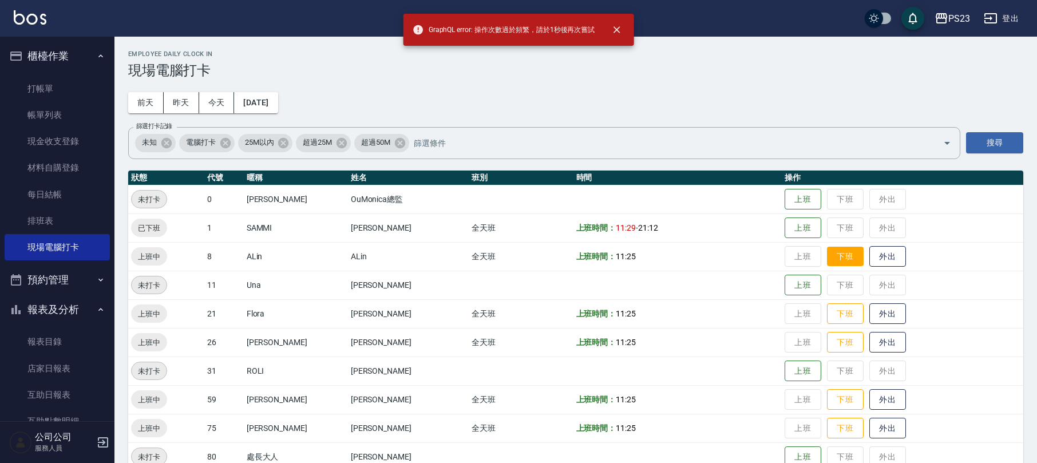
click at [833, 262] on button "下班" at bounding box center [845, 257] width 37 height 20
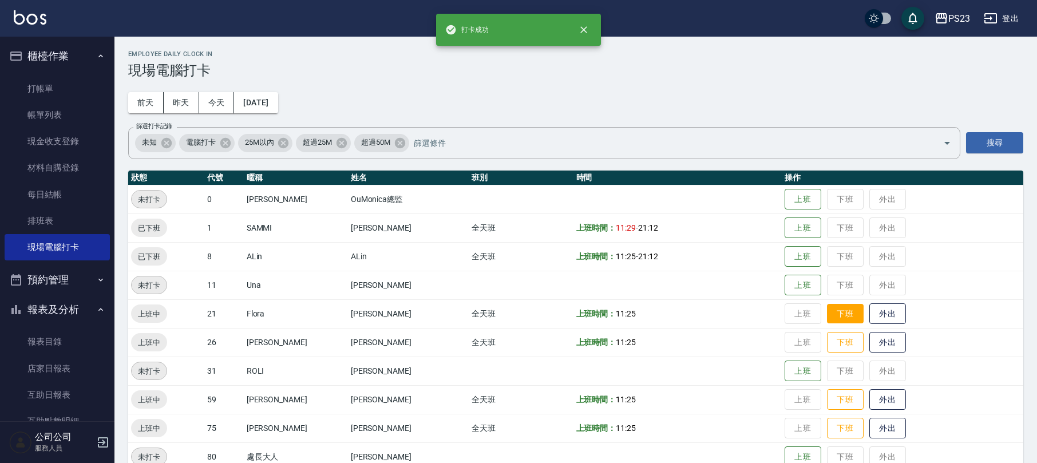
click at [834, 313] on button "下班" at bounding box center [845, 314] width 37 height 20
click at [831, 340] on button "下班" at bounding box center [845, 342] width 37 height 20
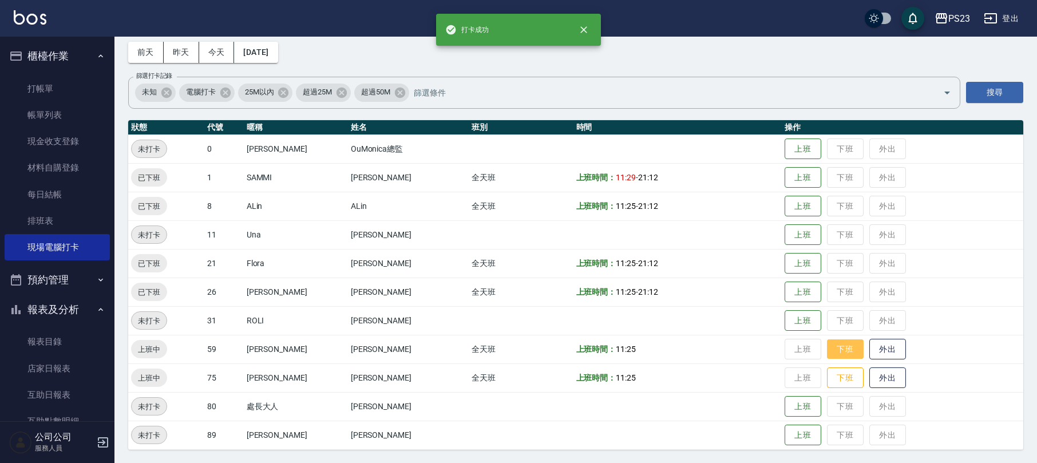
click at [829, 350] on button "下班" at bounding box center [845, 349] width 37 height 20
click at [840, 378] on button "下班" at bounding box center [845, 378] width 37 height 20
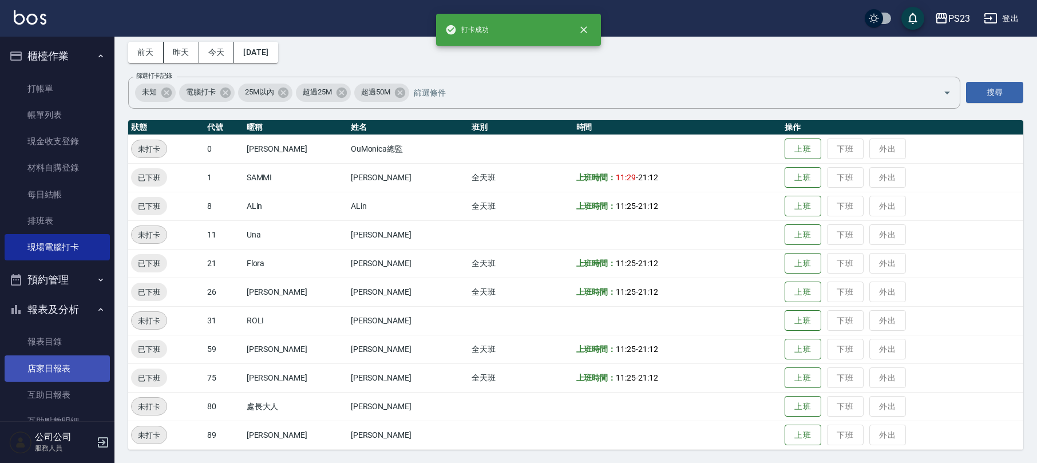
click at [42, 369] on link "店家日報表" at bounding box center [57, 368] width 105 height 26
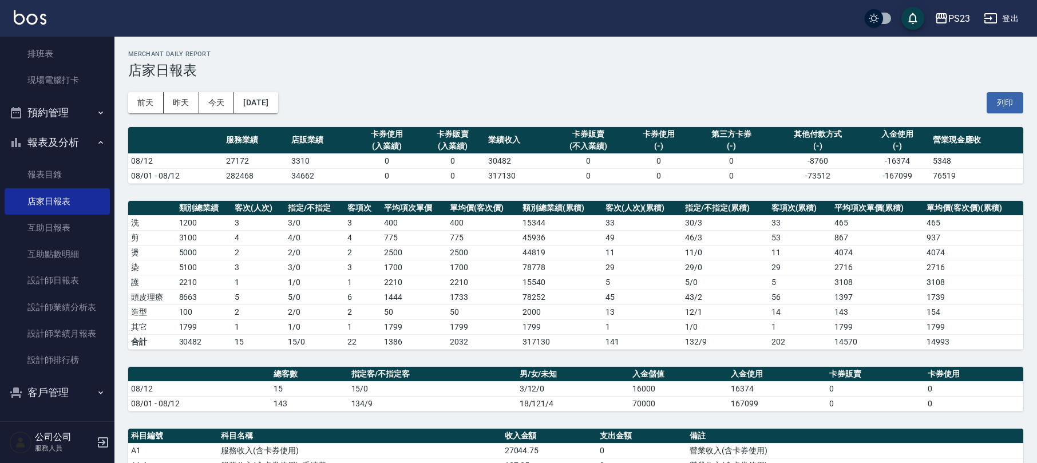
scroll to position [305, 0]
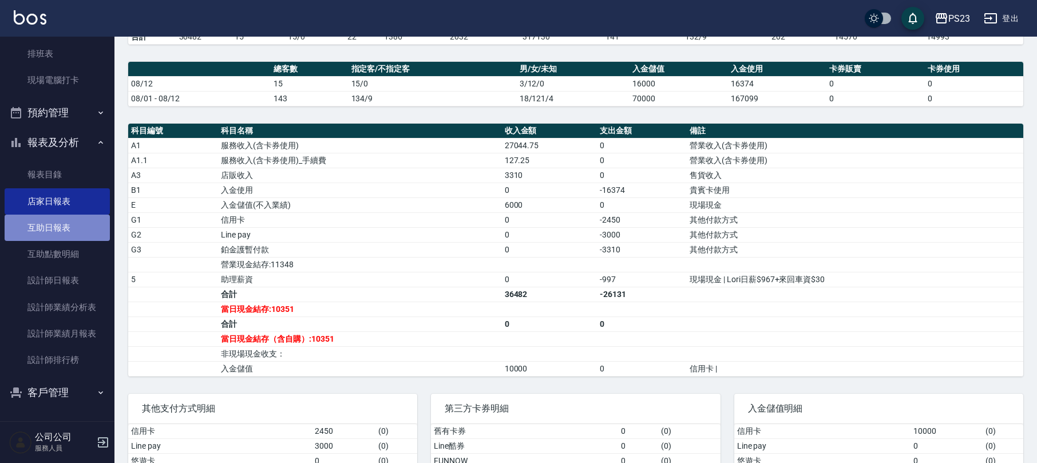
click at [72, 227] on link "互助日報表" at bounding box center [57, 228] width 105 height 26
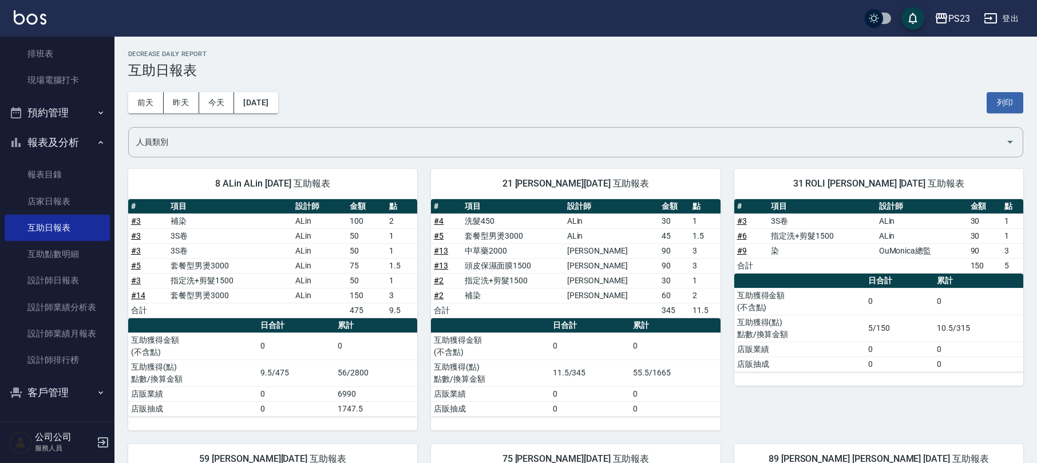
scroll to position [261, 0]
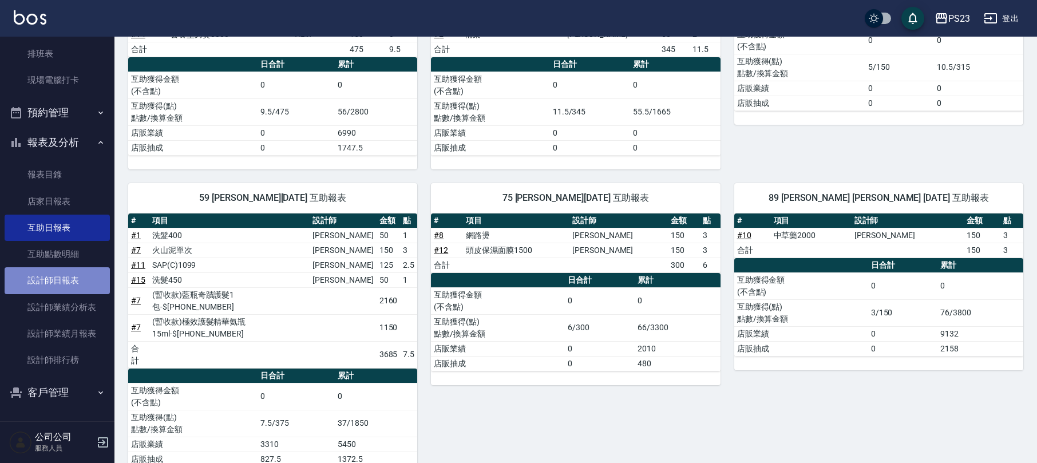
click at [60, 268] on link "設計師日報表" at bounding box center [57, 280] width 105 height 26
